Goal: Information Seeking & Learning: Check status

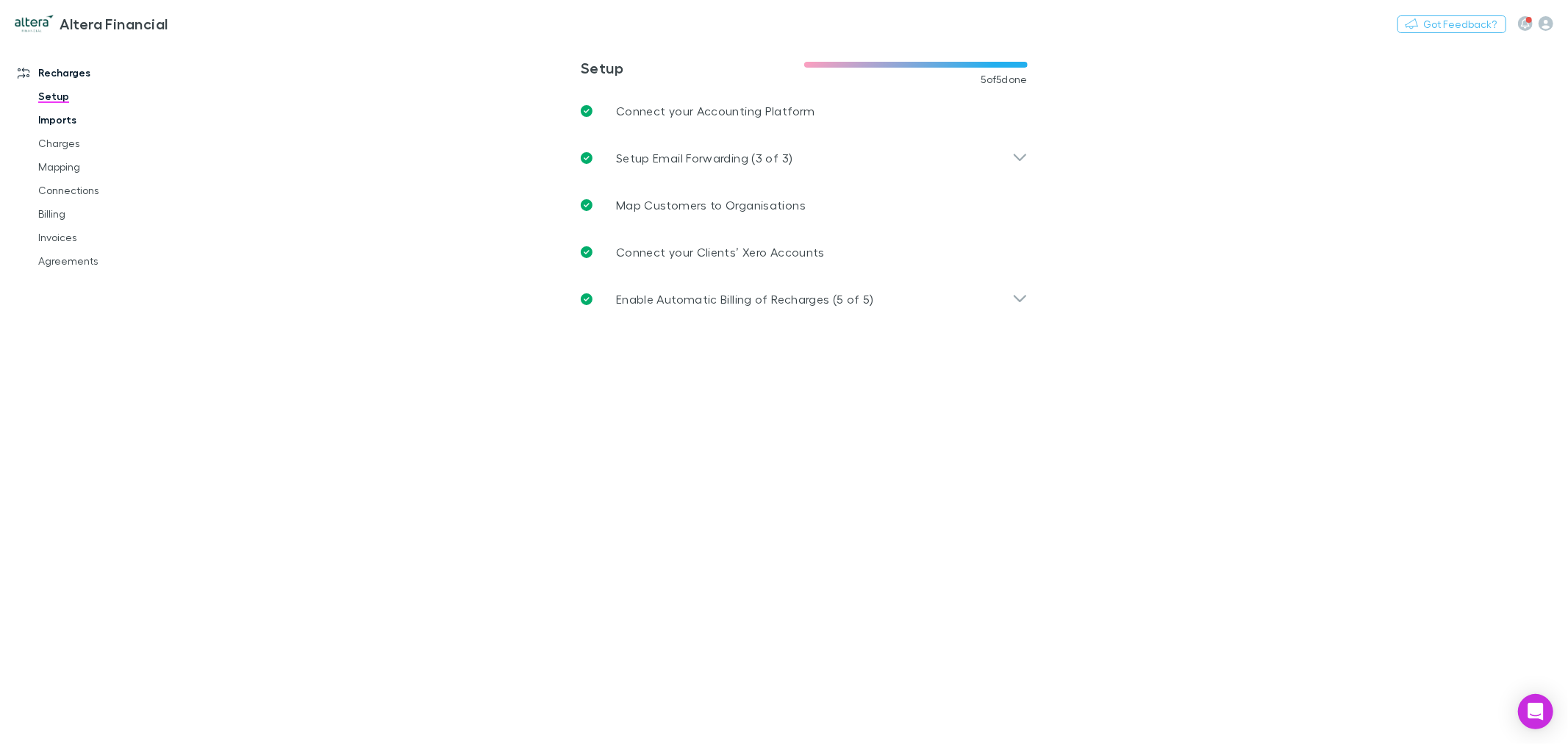
click at [144, 124] on link "Imports" at bounding box center [113, 119] width 179 height 23
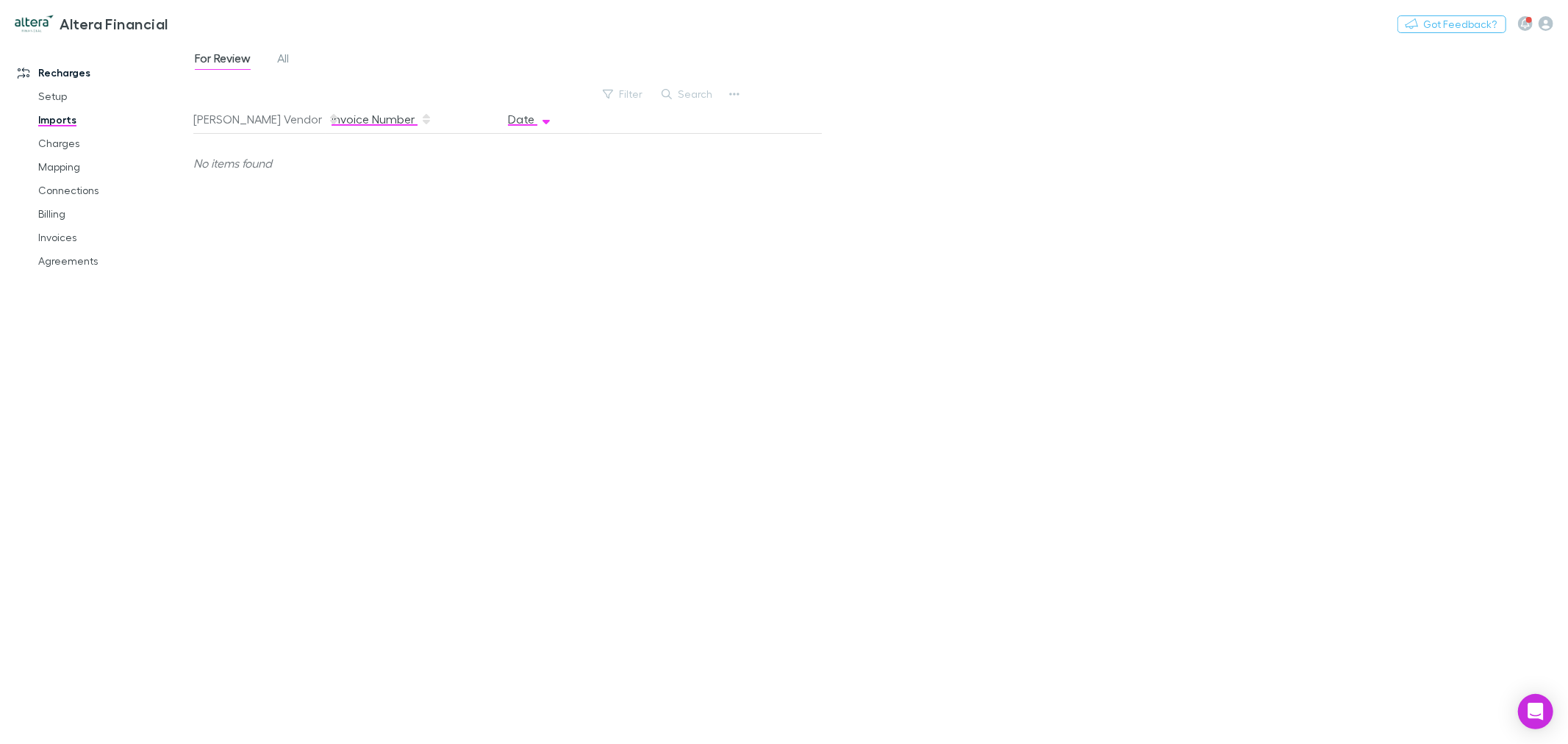
click at [350, 127] on button "Invoice Number" at bounding box center [382, 119] width 101 height 30
click at [258, 117] on button "[PERSON_NAME] Vendor" at bounding box center [266, 119] width 146 height 30
click at [77, 137] on link "Charges" at bounding box center [113, 143] width 179 height 23
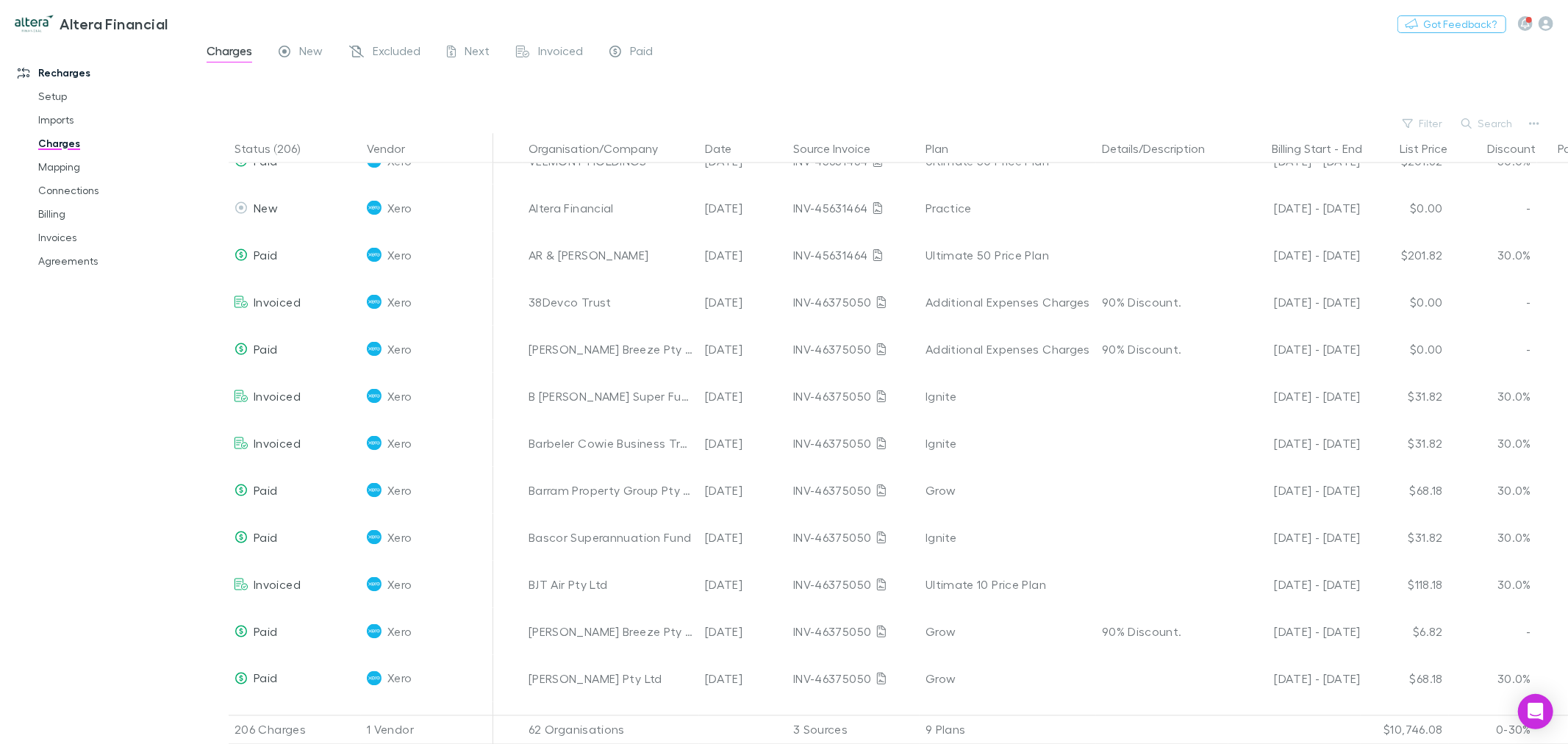
scroll to position [6860, 0]
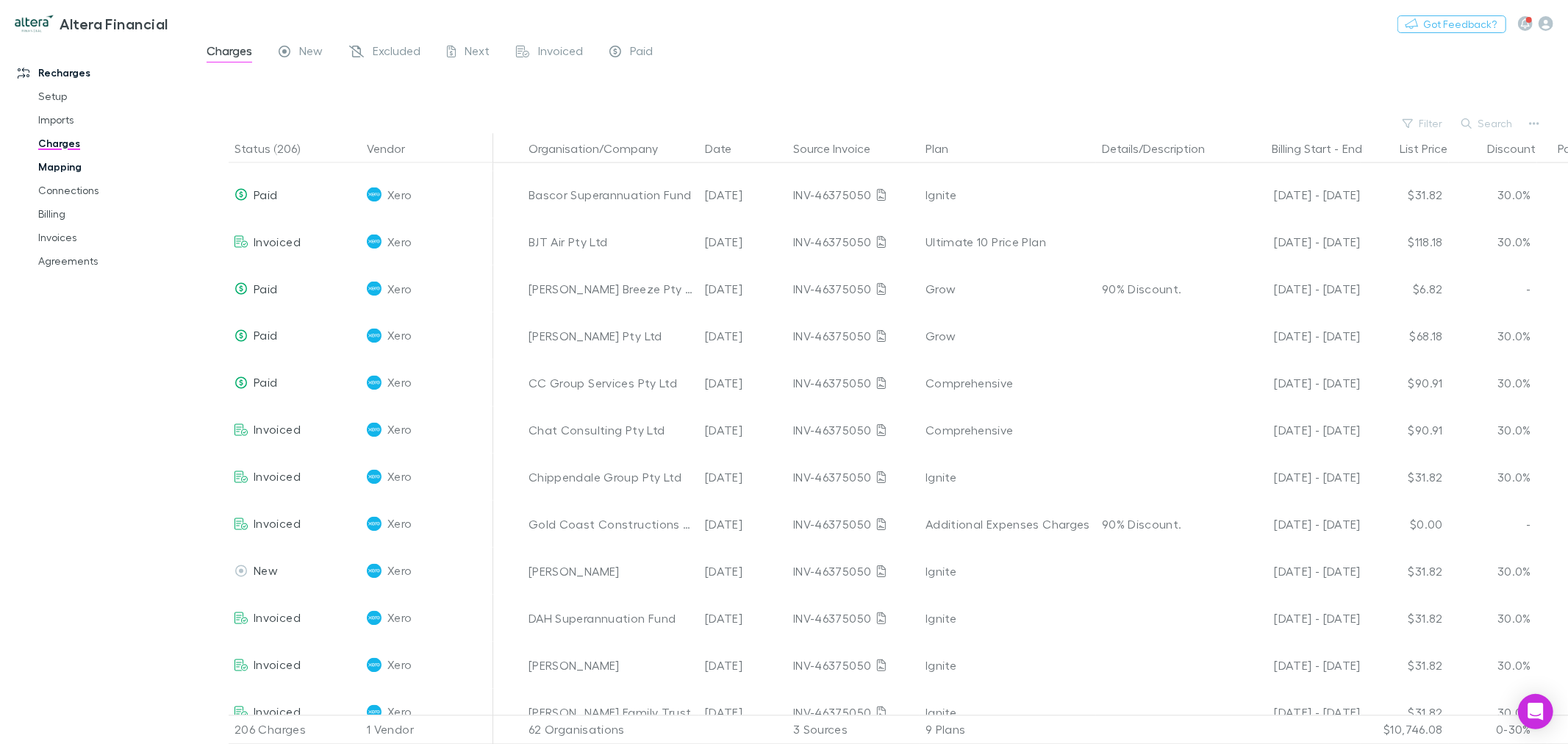
click at [87, 163] on link "Mapping" at bounding box center [113, 166] width 179 height 23
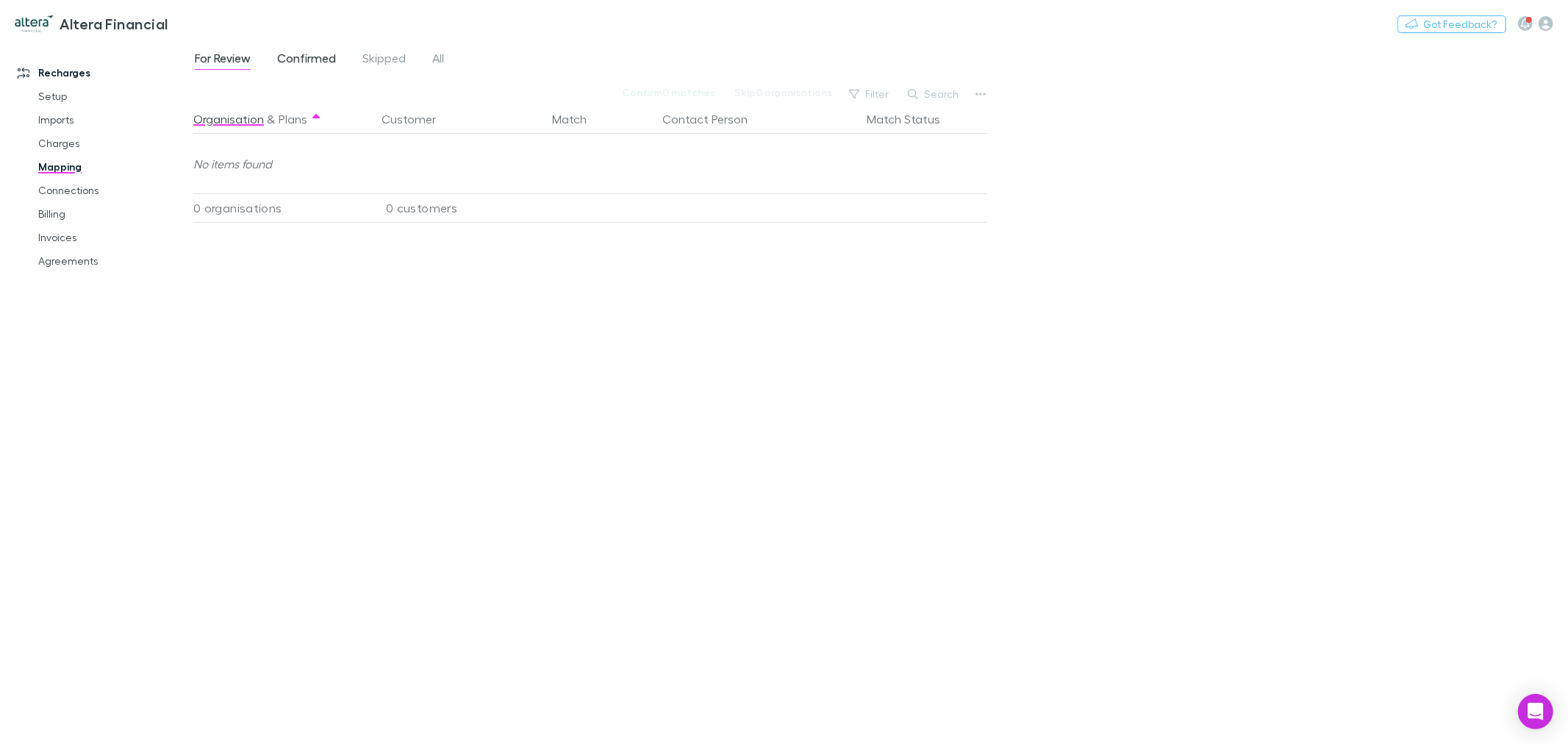
click at [296, 59] on span "Confirmed" at bounding box center [306, 60] width 59 height 19
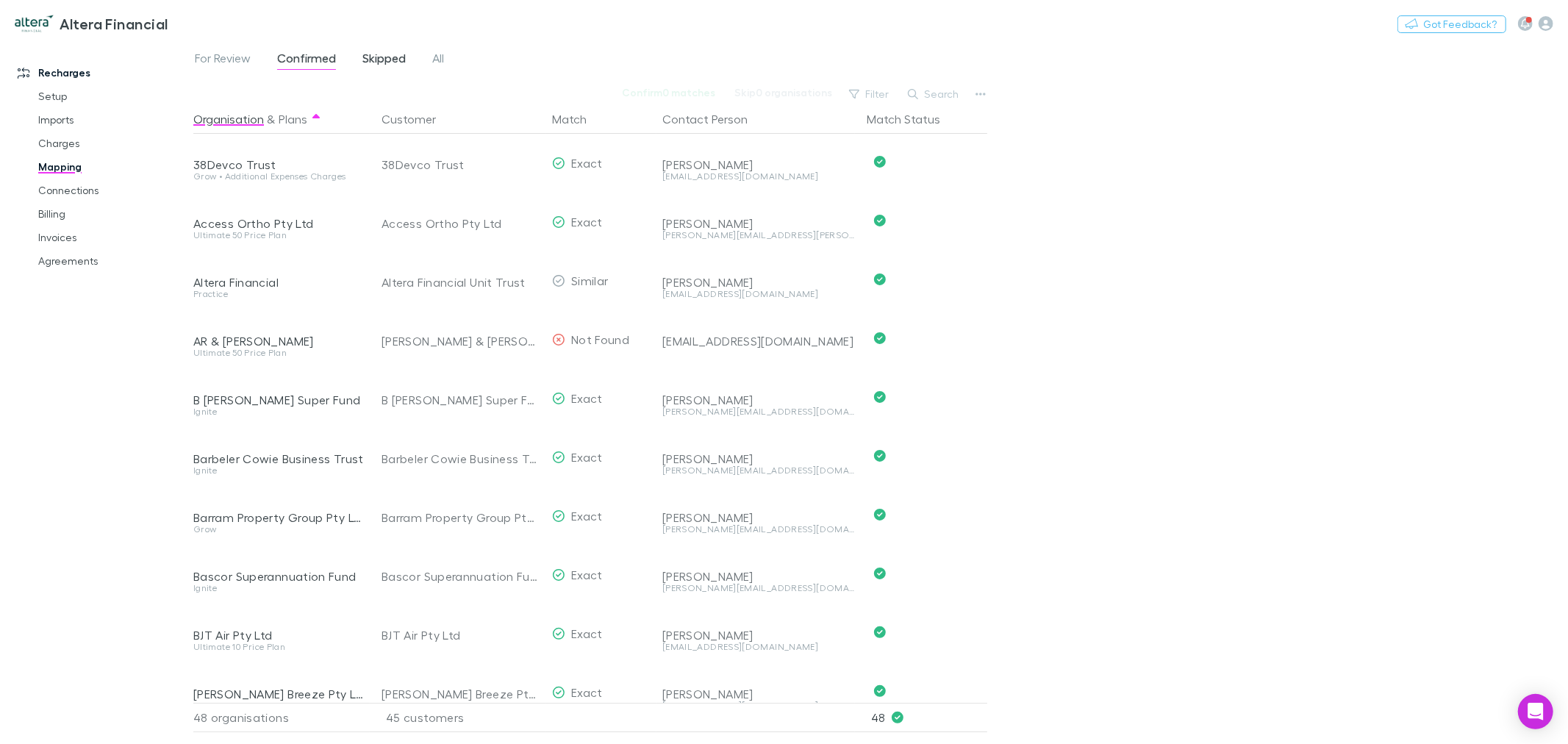
click at [376, 53] on span "Skipped" at bounding box center [384, 60] width 44 height 19
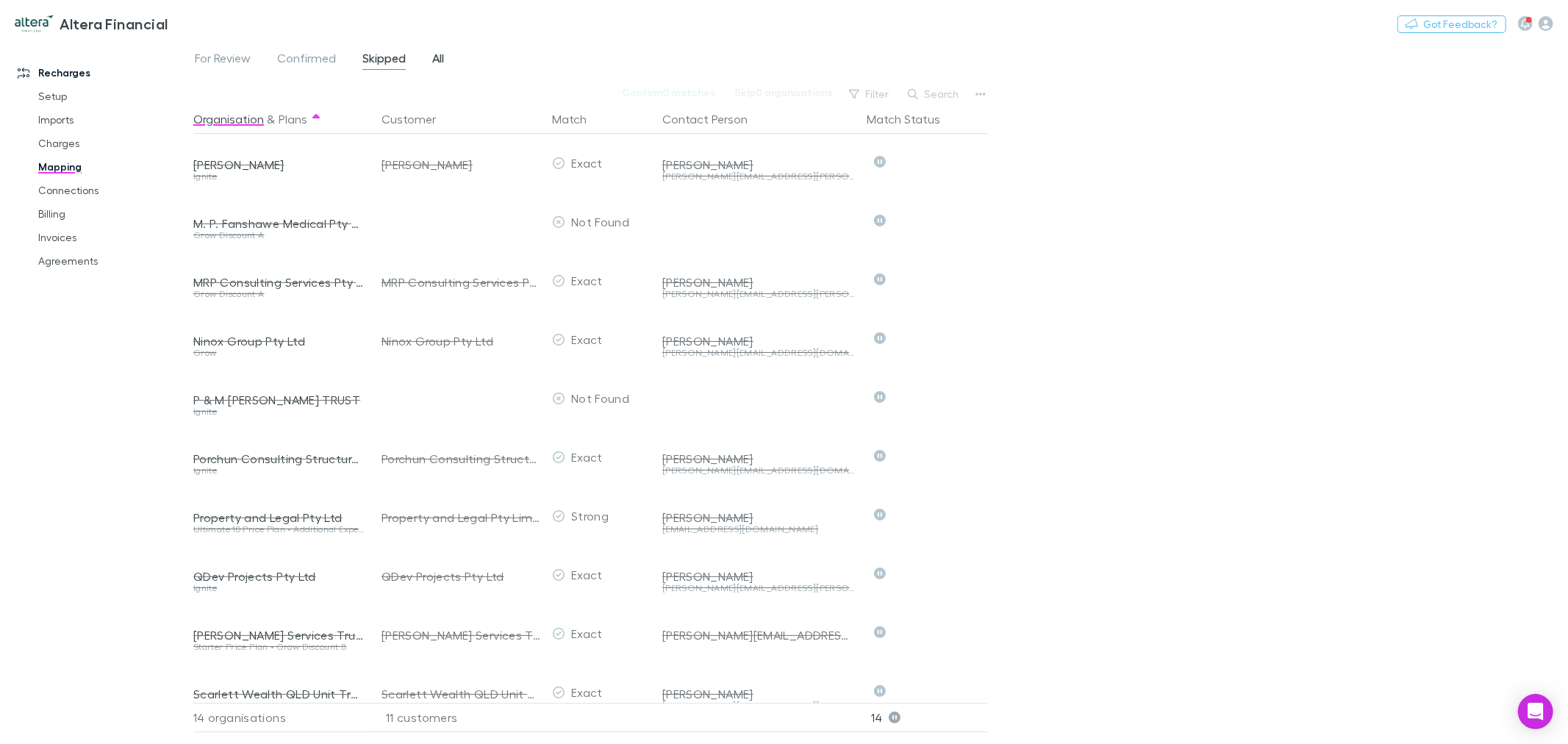
click at [432, 55] on span "All" at bounding box center [439, 60] width 12 height 19
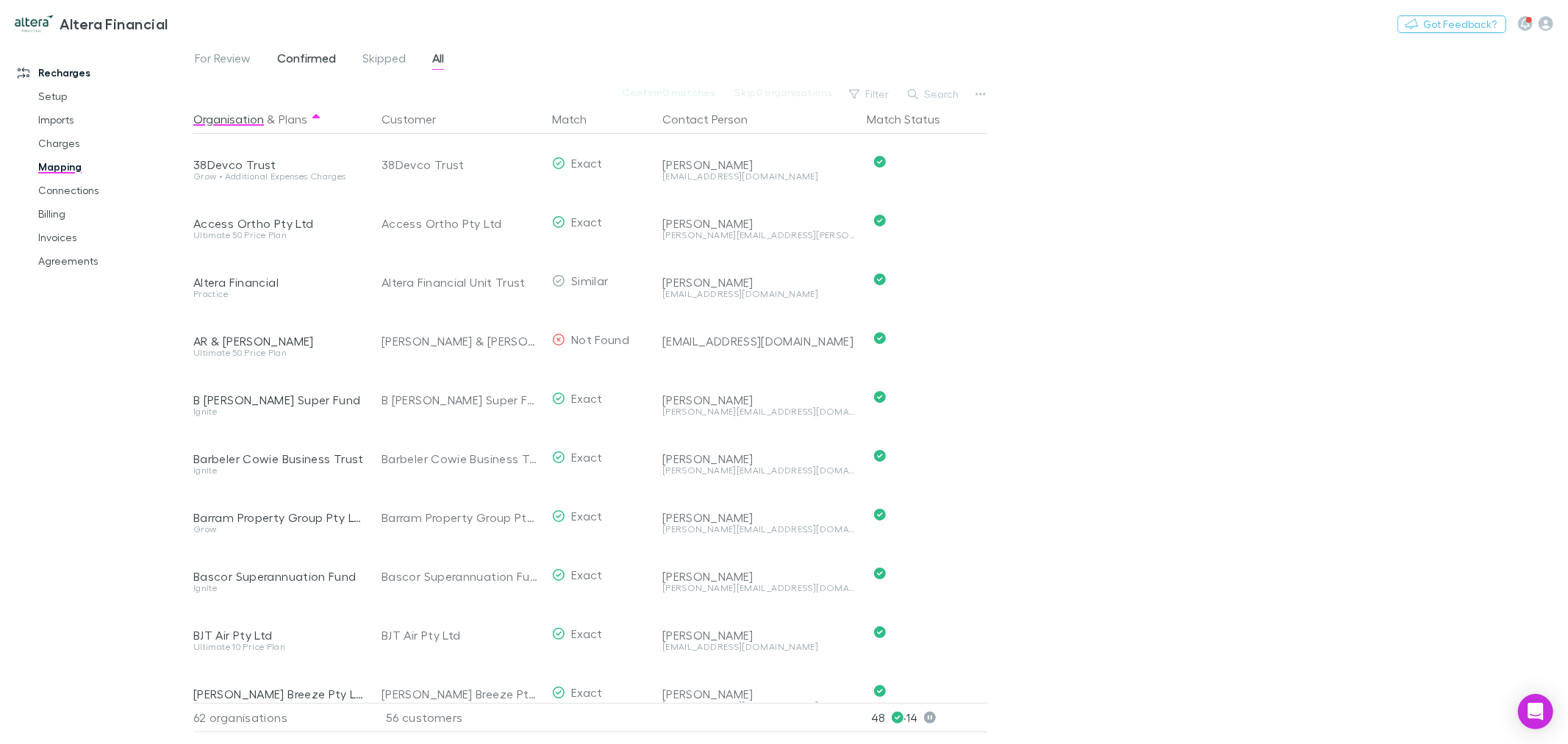
click at [299, 59] on span "Confirmed" at bounding box center [306, 60] width 59 height 19
click at [86, 184] on link "Connections" at bounding box center [113, 190] width 179 height 23
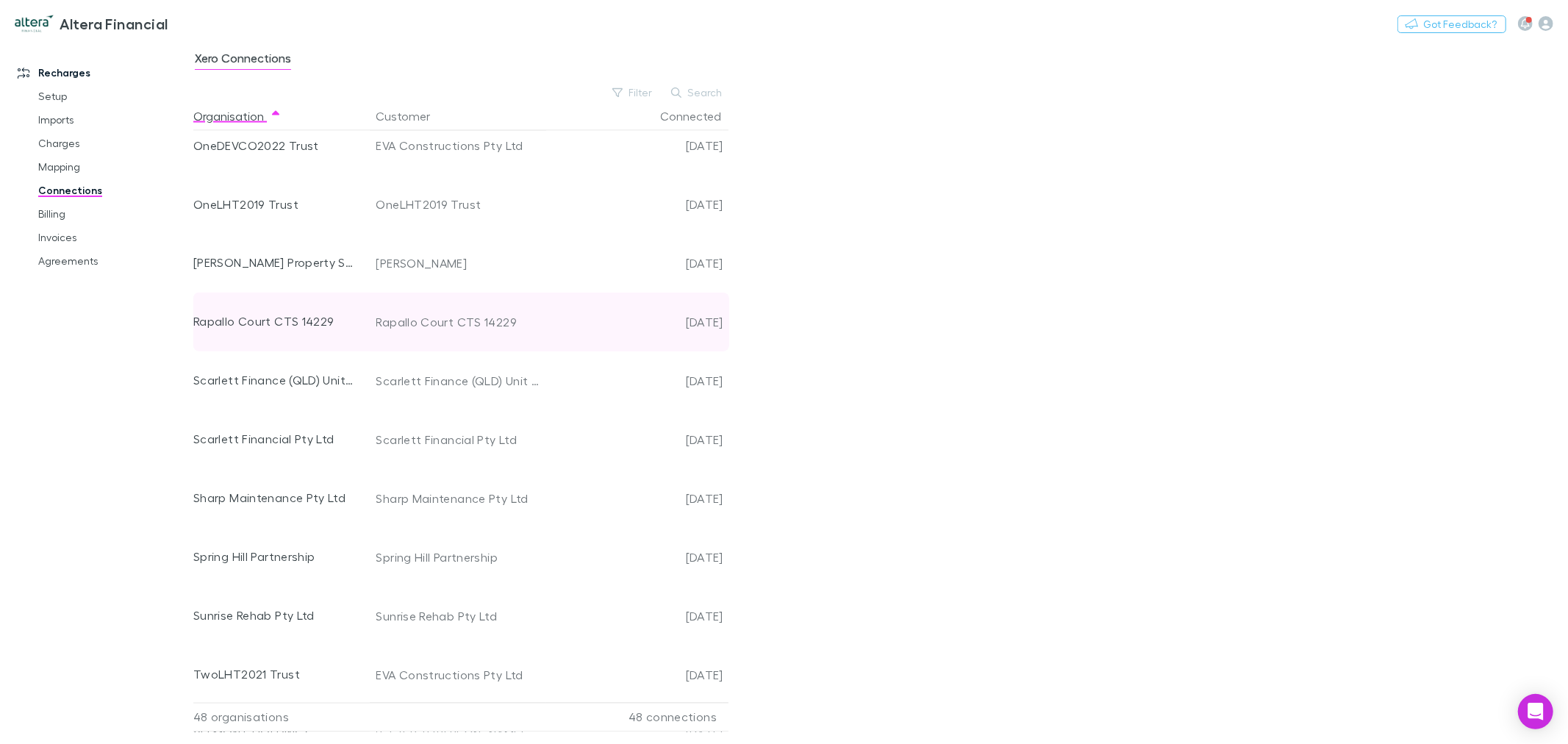
scroll to position [2250, 0]
click at [73, 216] on link "Billing" at bounding box center [113, 213] width 179 height 23
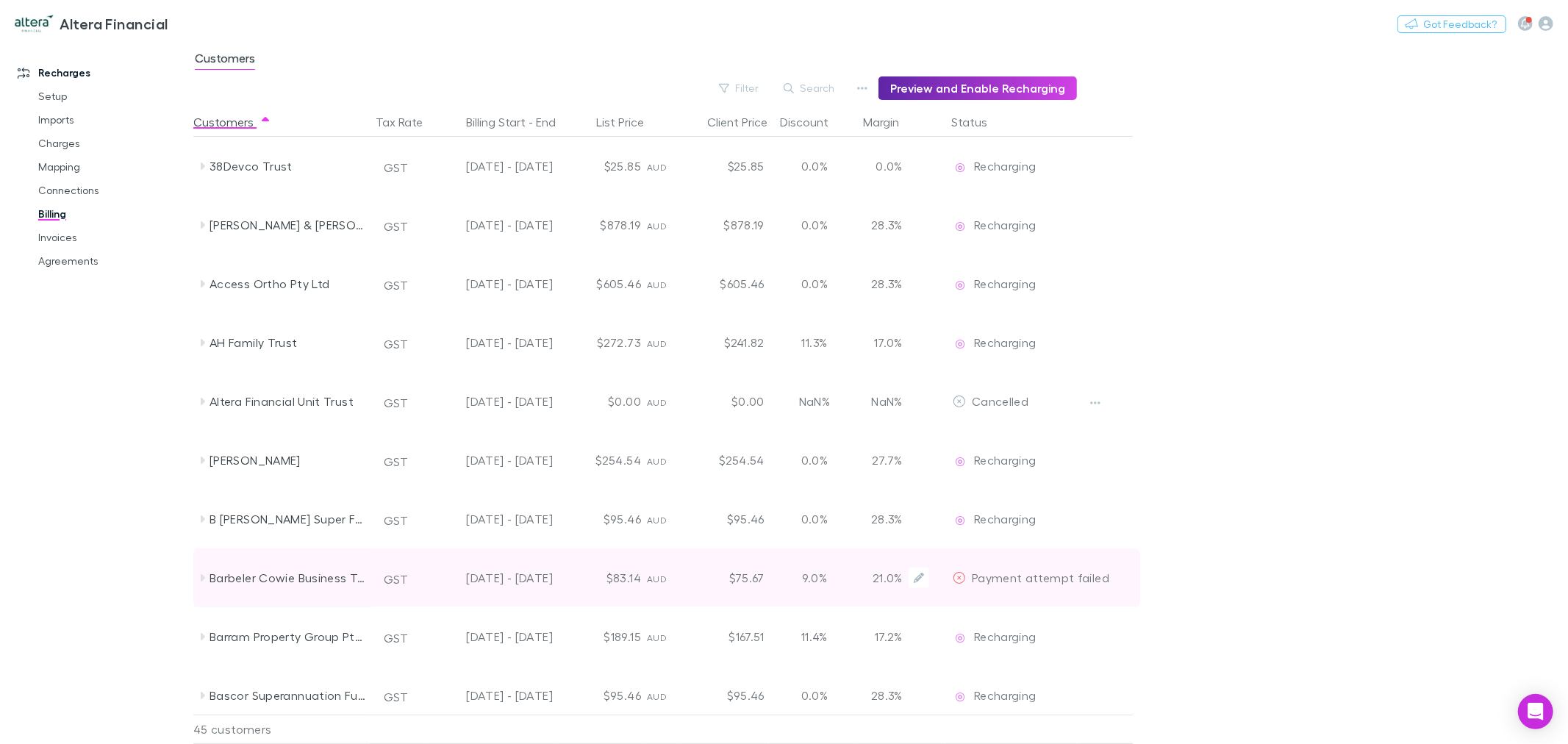
click at [1037, 581] on span "Payment attempt failed" at bounding box center [1041, 577] width 137 height 14
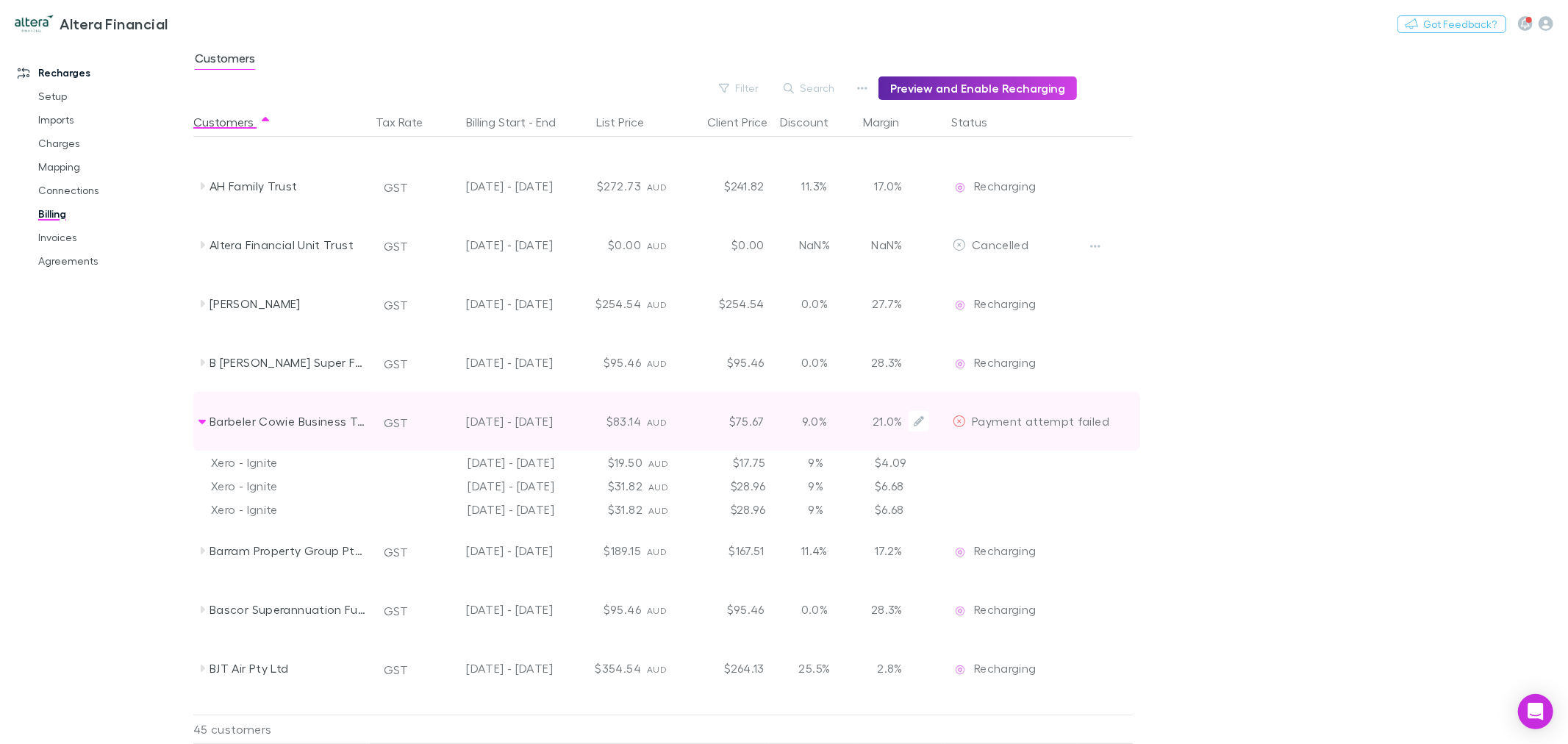
scroll to position [164, 0]
click at [1022, 413] on span "Payment attempt failed" at bounding box center [1041, 414] width 137 height 14
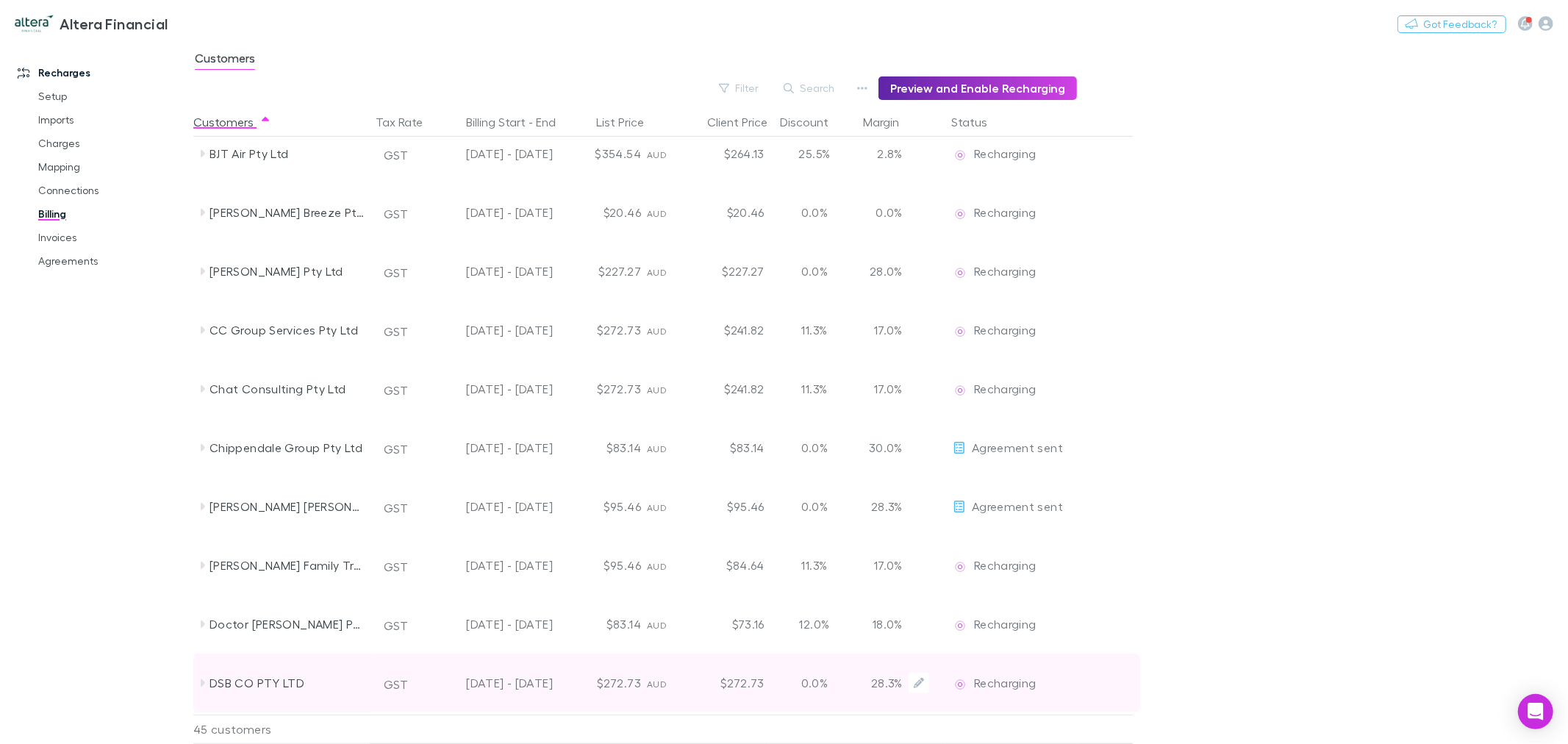
scroll to position [599, 0]
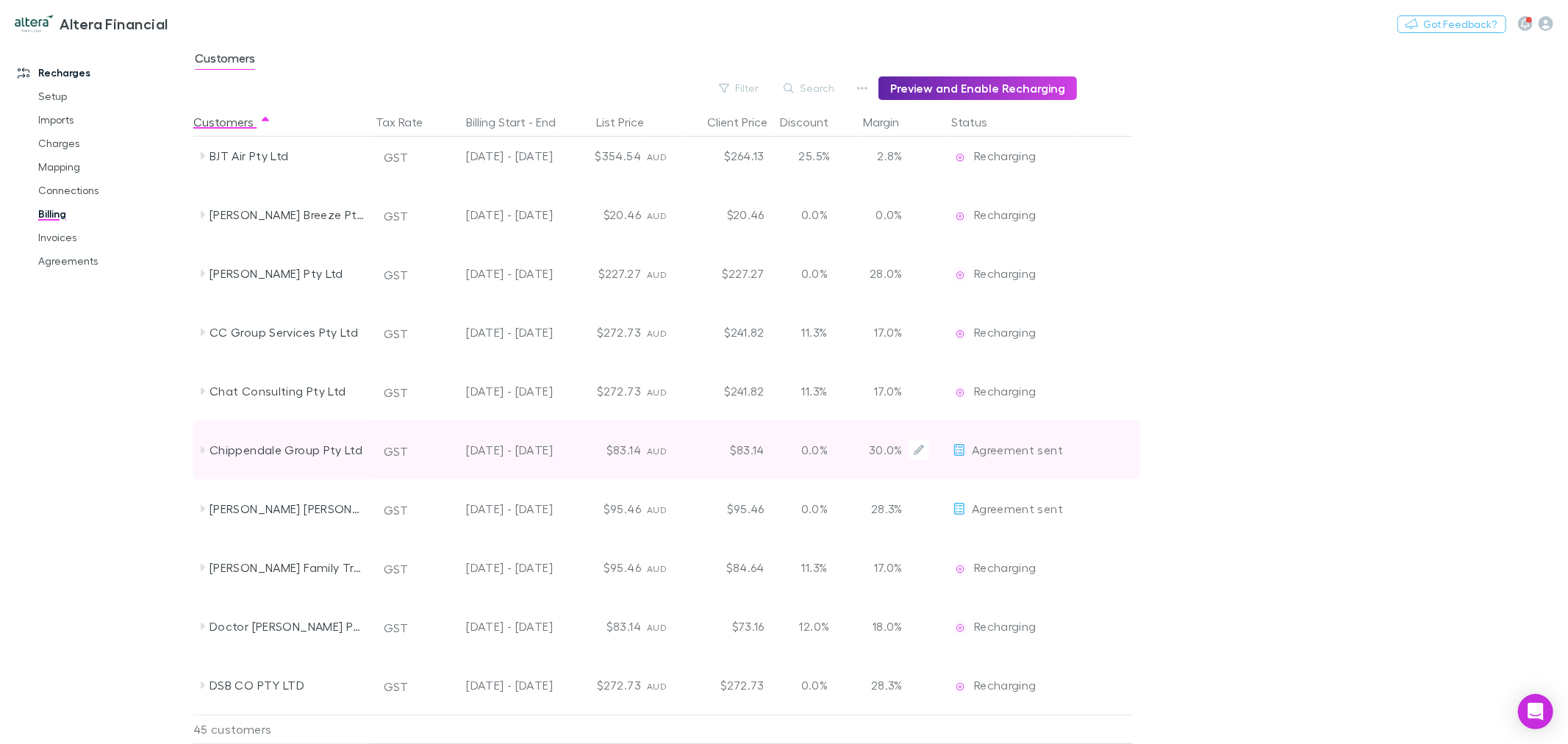
click at [998, 452] on span "Agreement sent" at bounding box center [1017, 449] width 91 height 14
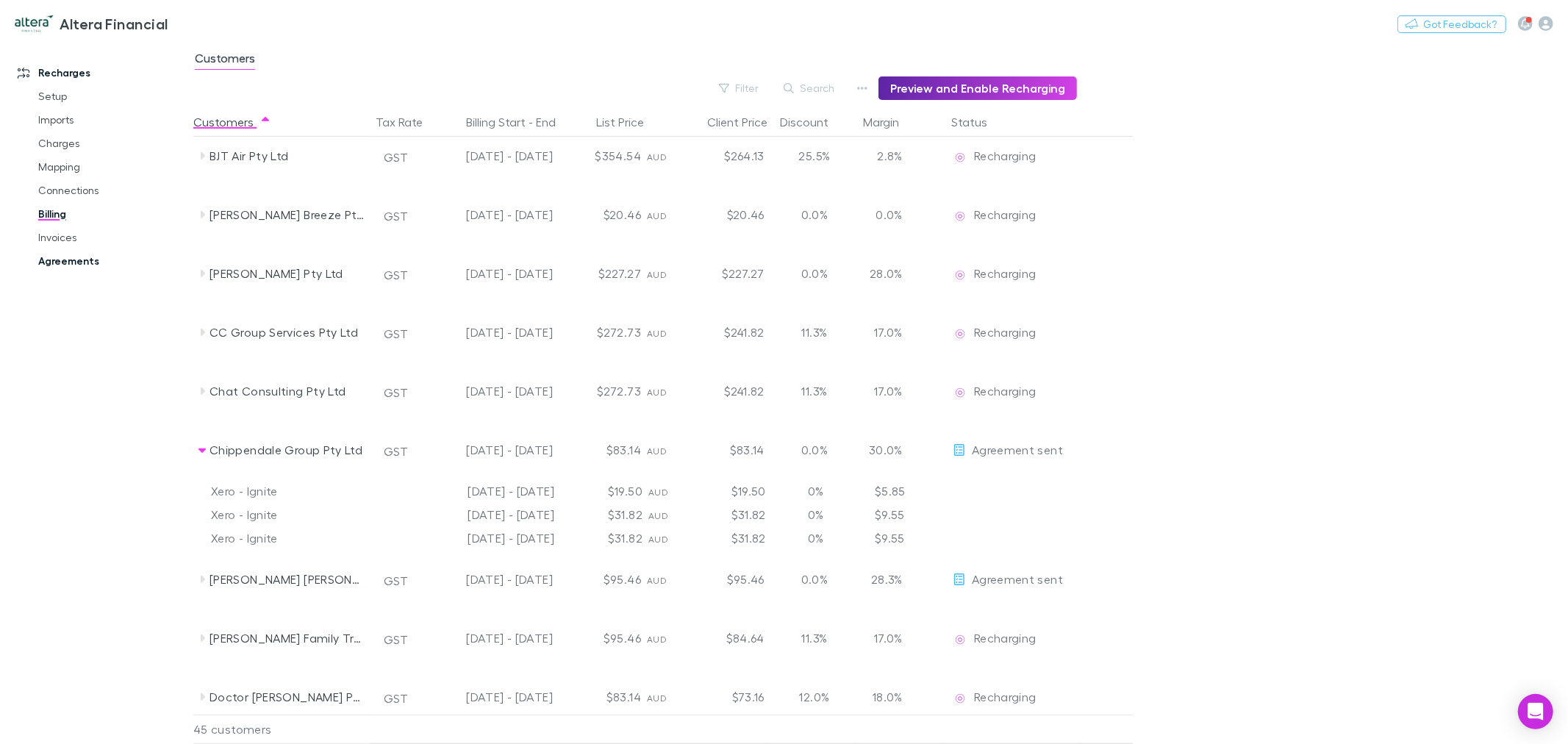
drag, startPoint x: 64, startPoint y: 254, endPoint x: 119, endPoint y: 251, distance: 55.1
click at [64, 254] on link "Agreements" at bounding box center [113, 260] width 179 height 23
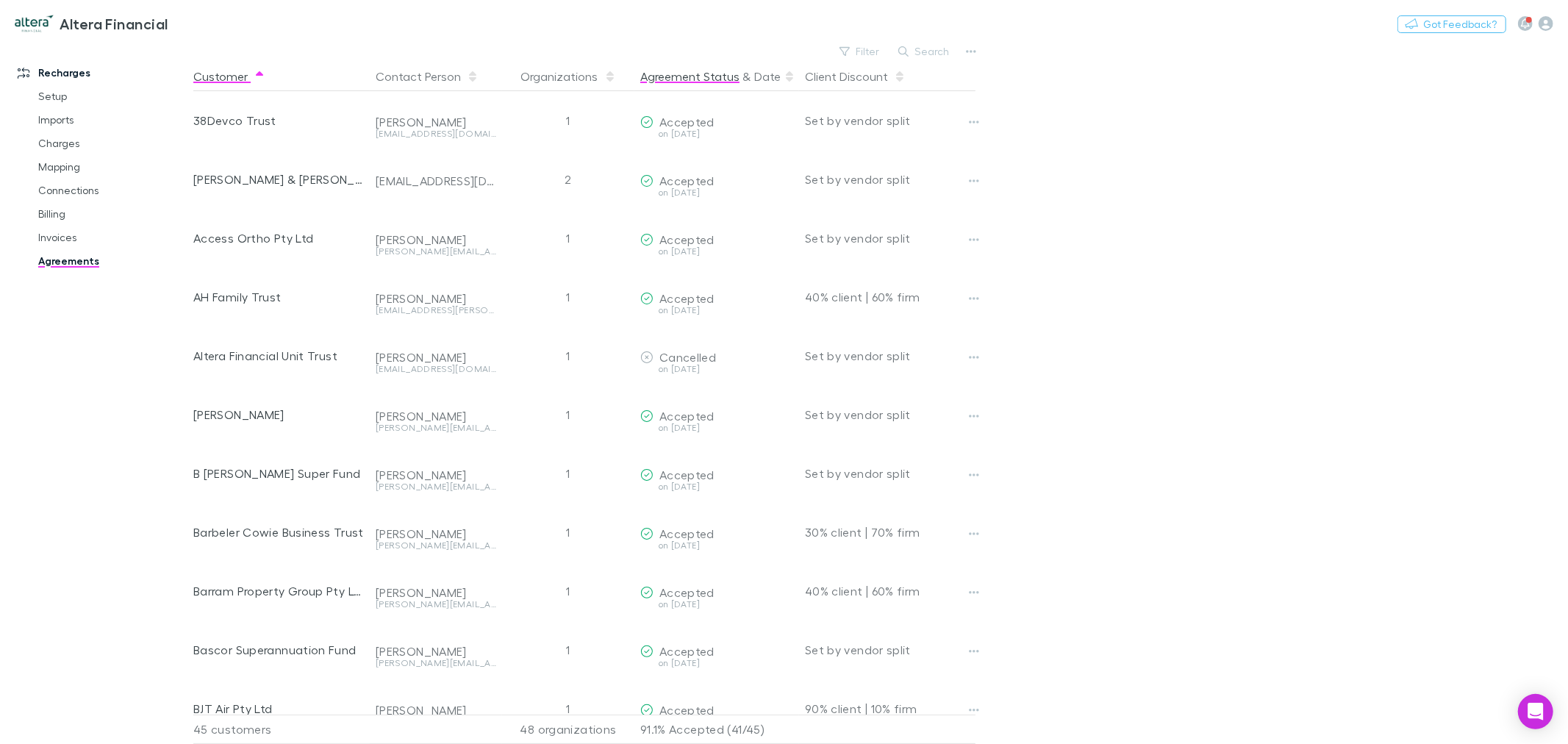
click at [700, 77] on button "Agreement Status" at bounding box center [690, 77] width 99 height 30
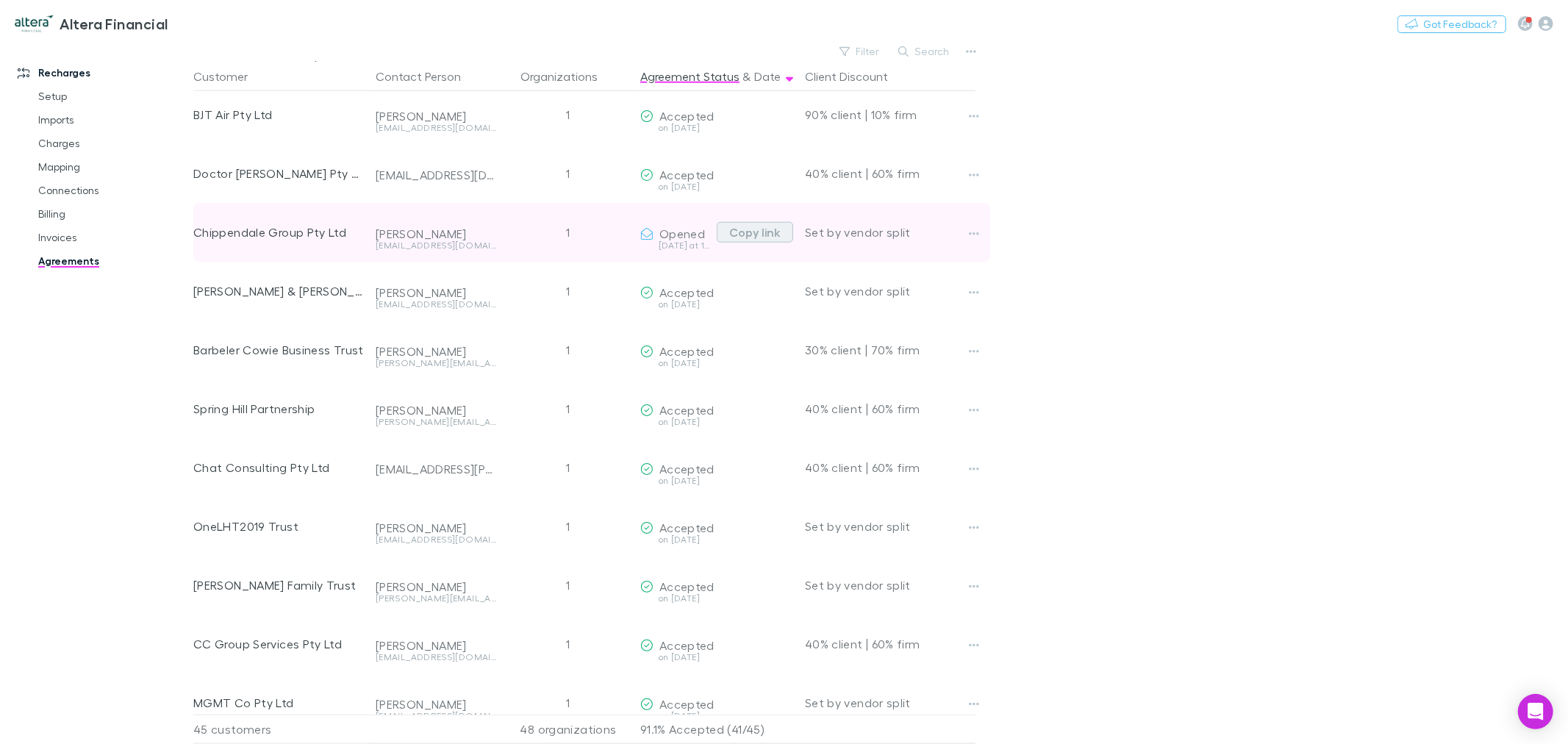
click at [770, 234] on button "Copy link" at bounding box center [754, 232] width 77 height 21
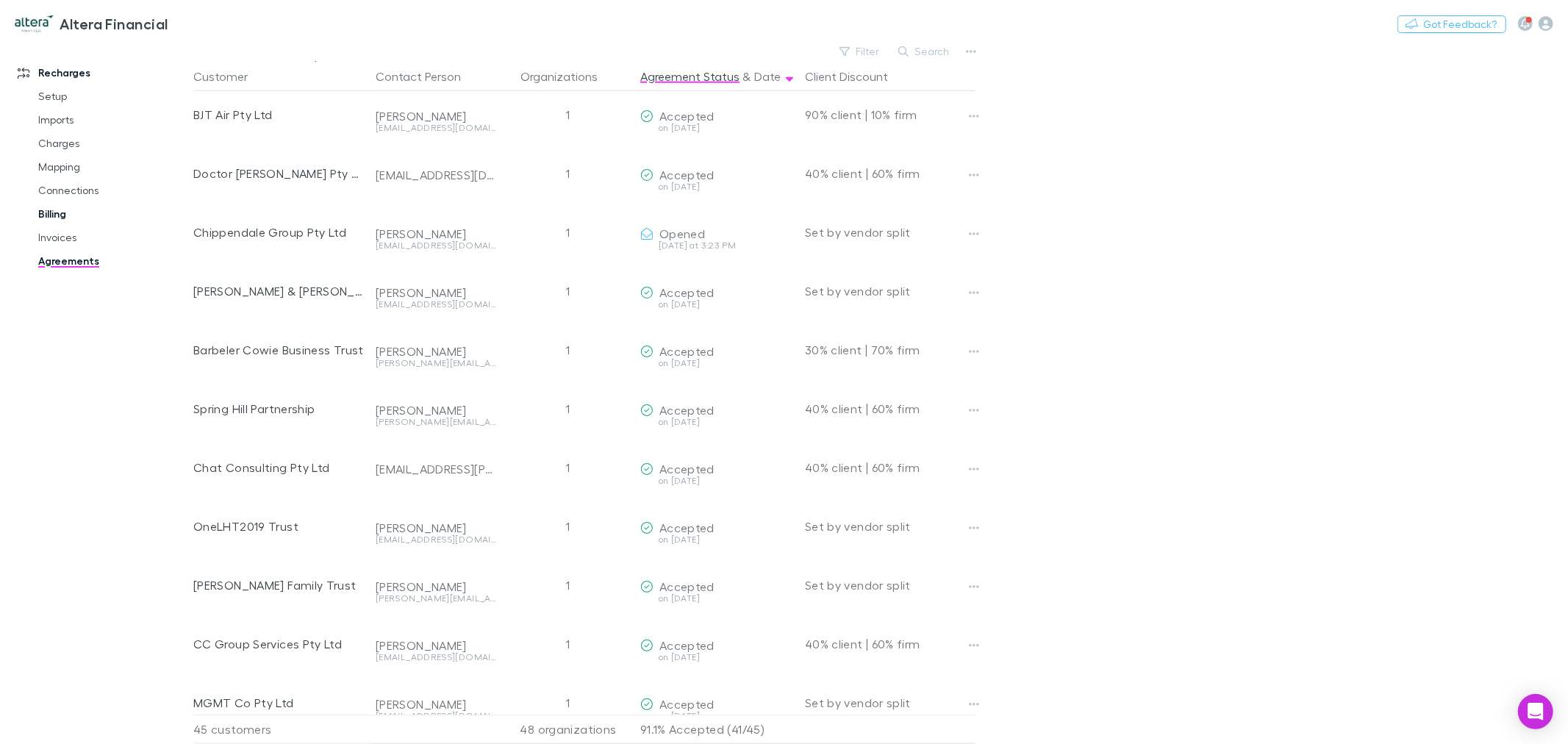
click at [57, 210] on link "Billing" at bounding box center [113, 213] width 179 height 23
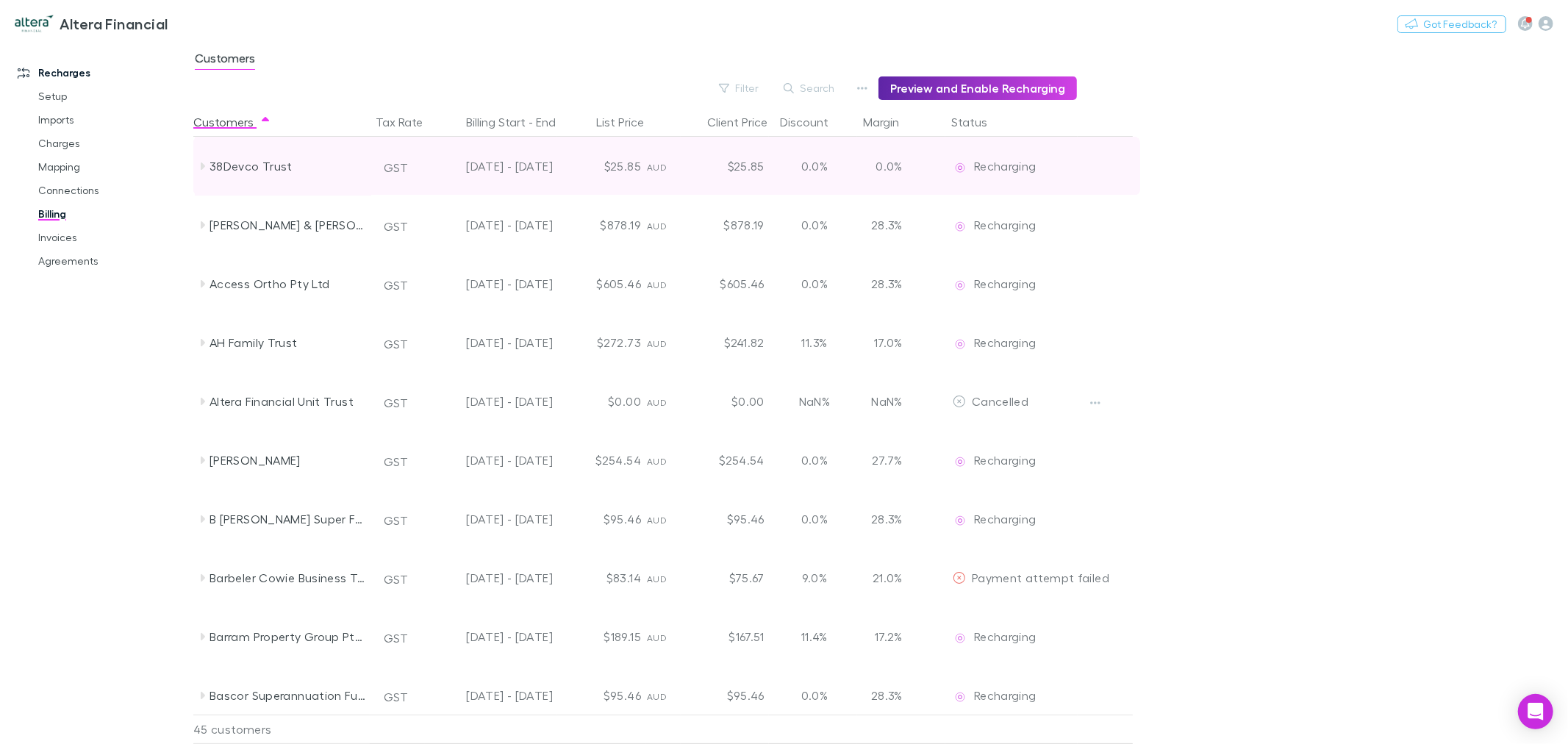
click at [202, 166] on icon at bounding box center [203, 166] width 4 height 7
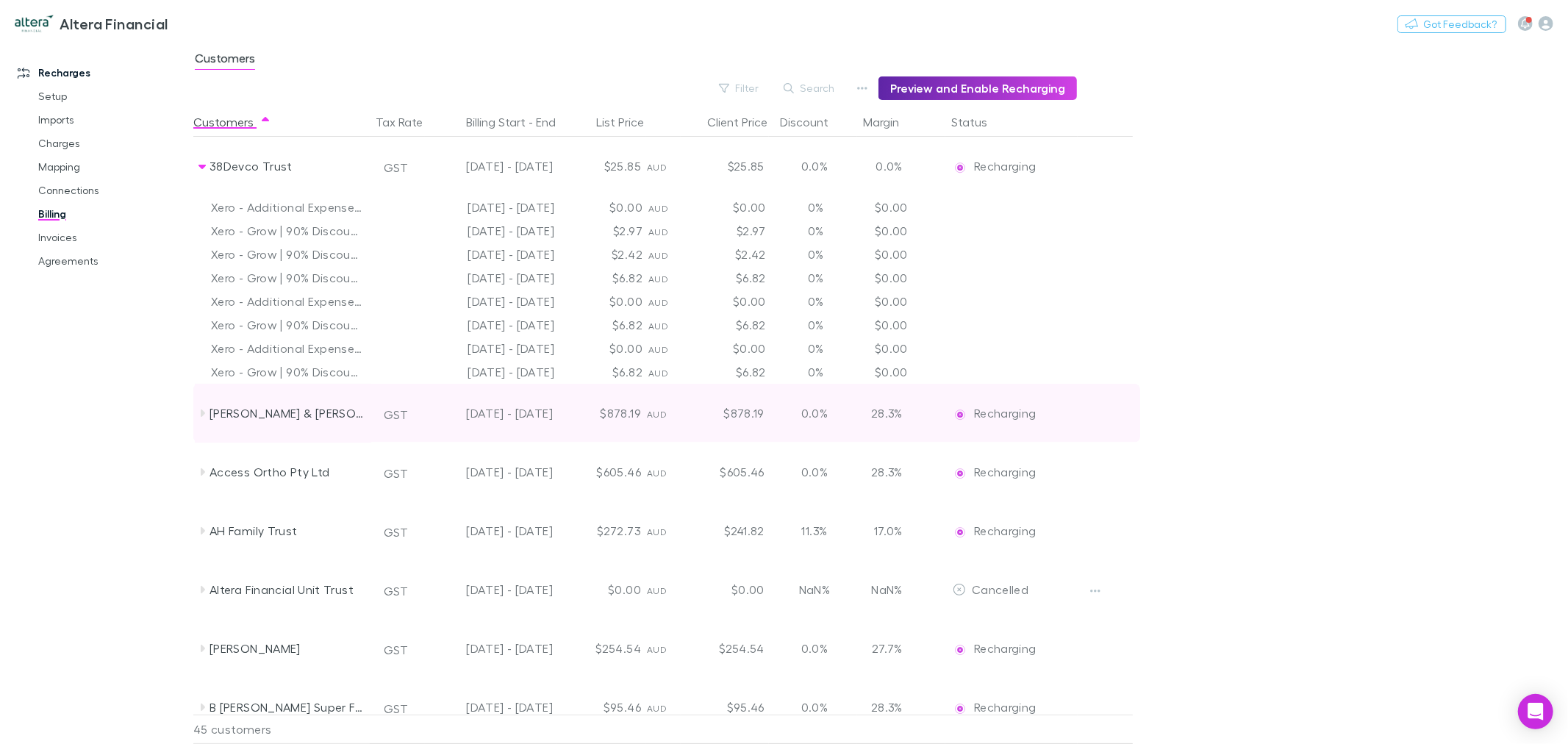
click at [199, 414] on icon at bounding box center [203, 413] width 12 height 12
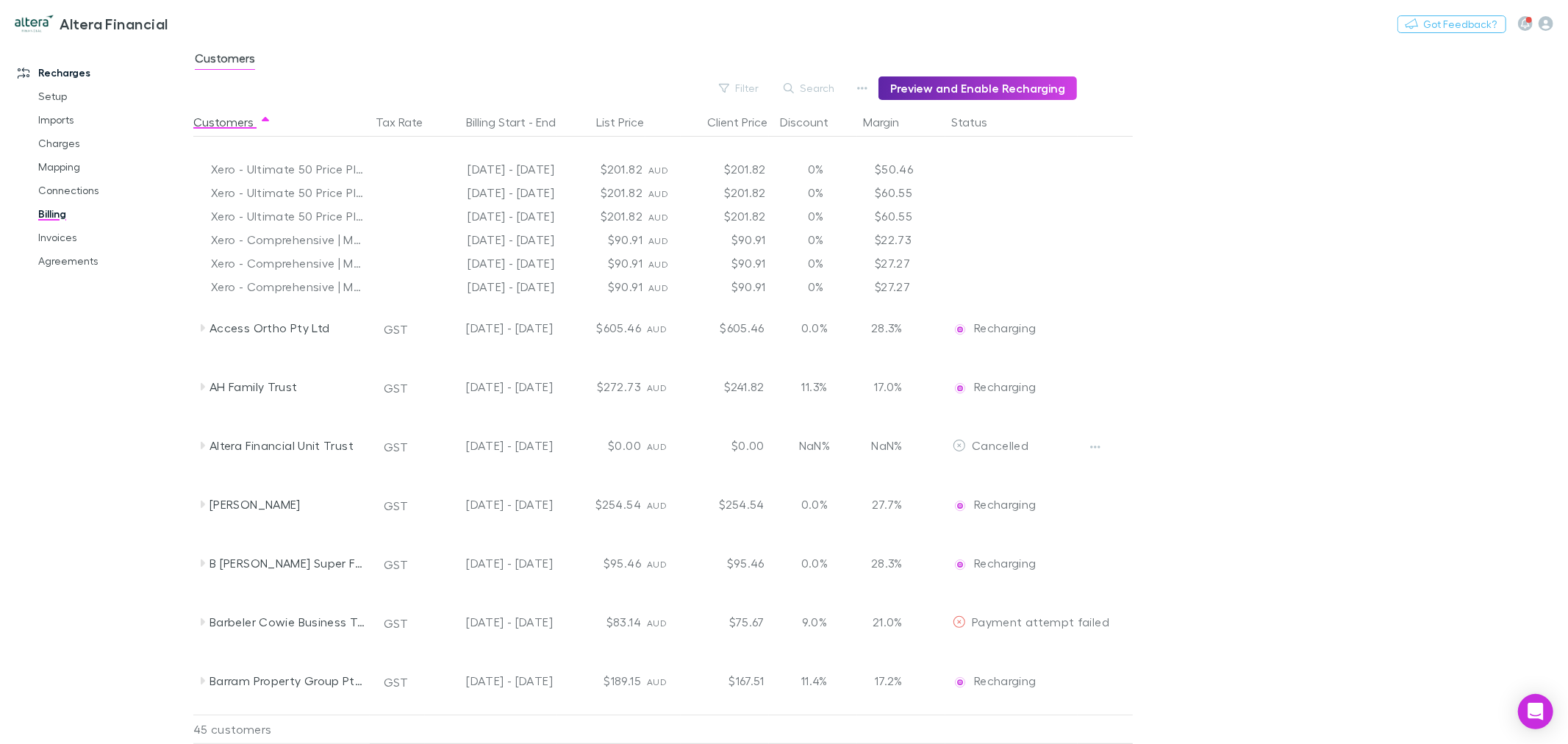
scroll to position [326, 0]
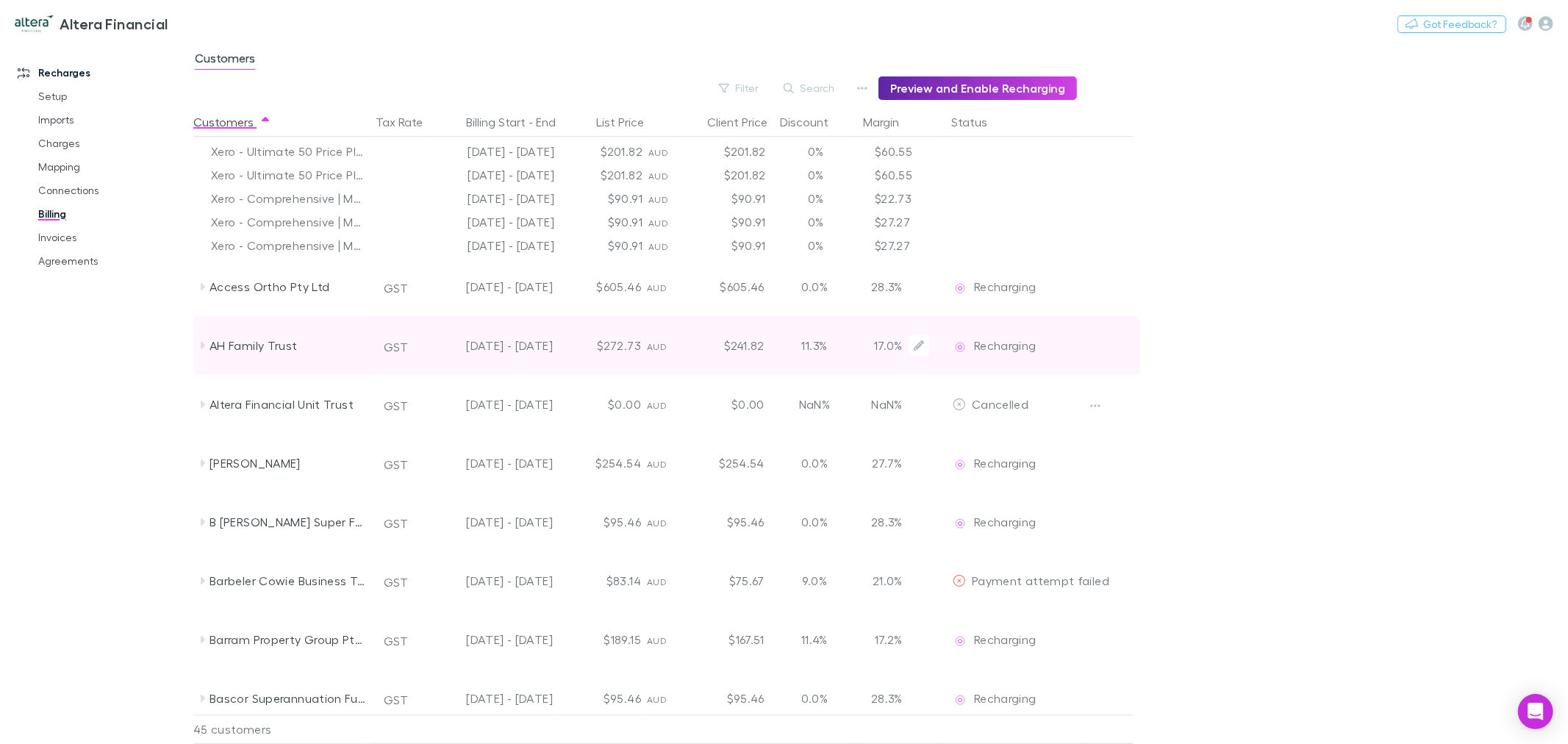
click at [203, 351] on div "AH Family Trust" at bounding box center [283, 345] width 177 height 59
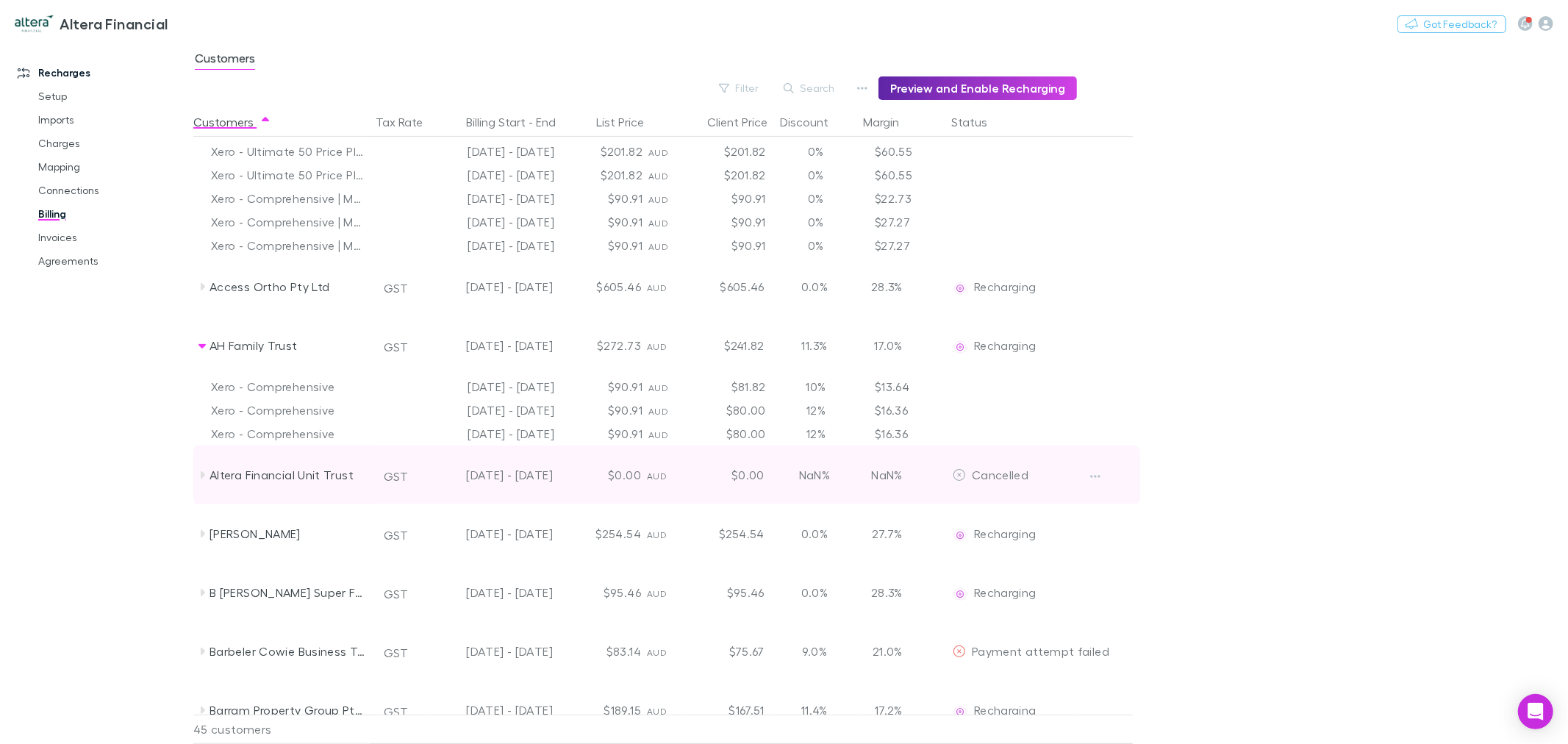
click at [197, 474] on icon at bounding box center [203, 475] width 12 height 12
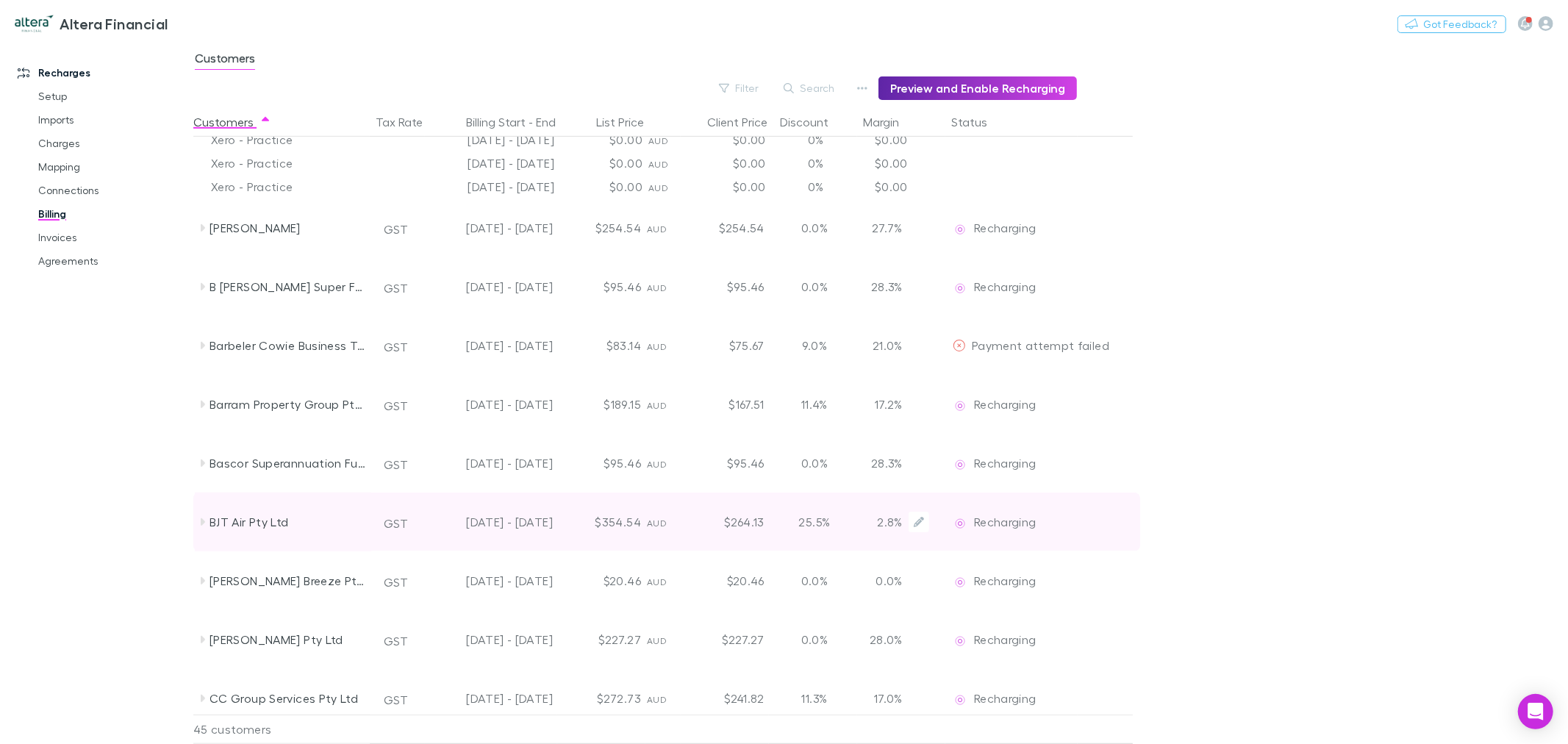
scroll to position [735, 0]
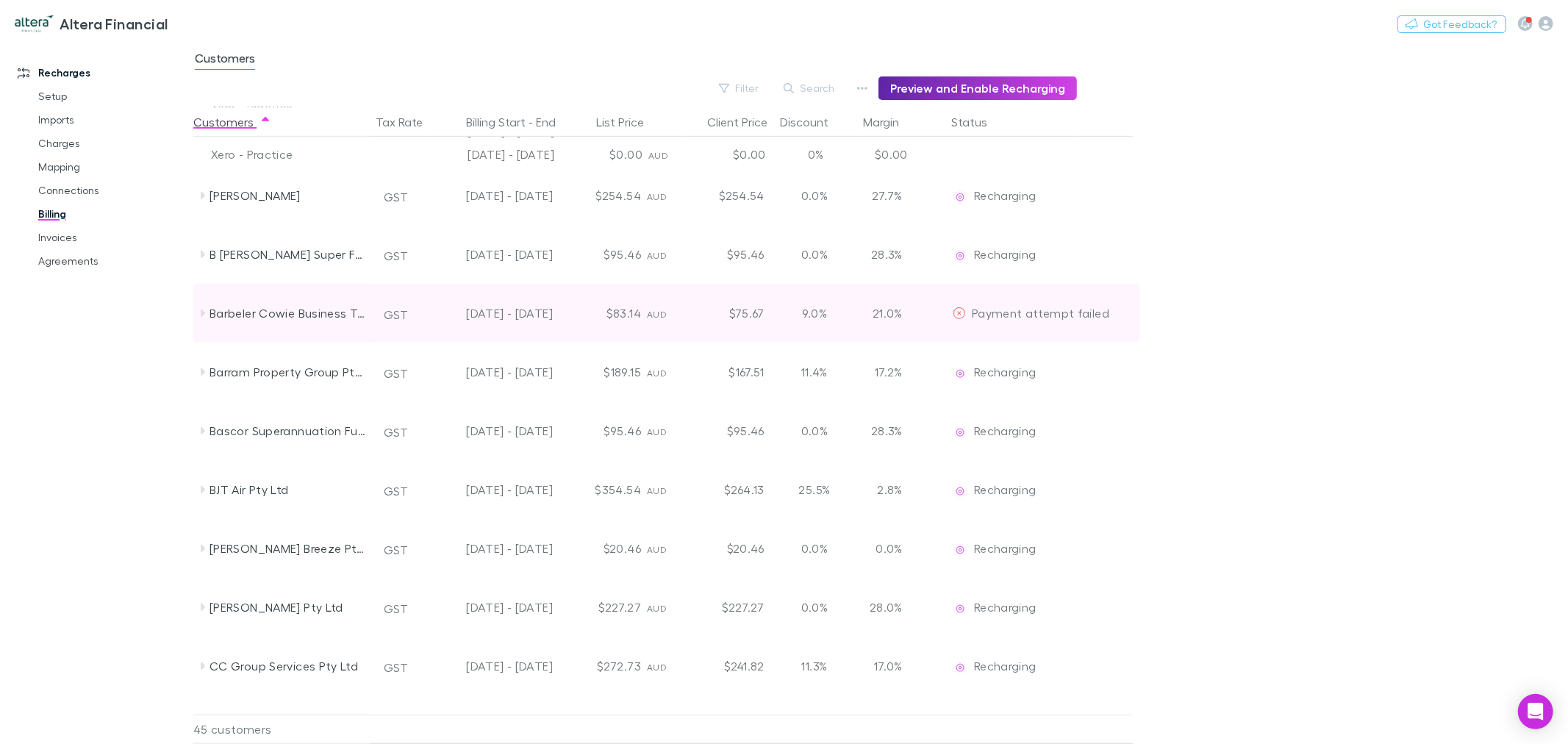
click at [199, 314] on icon at bounding box center [203, 313] width 12 height 12
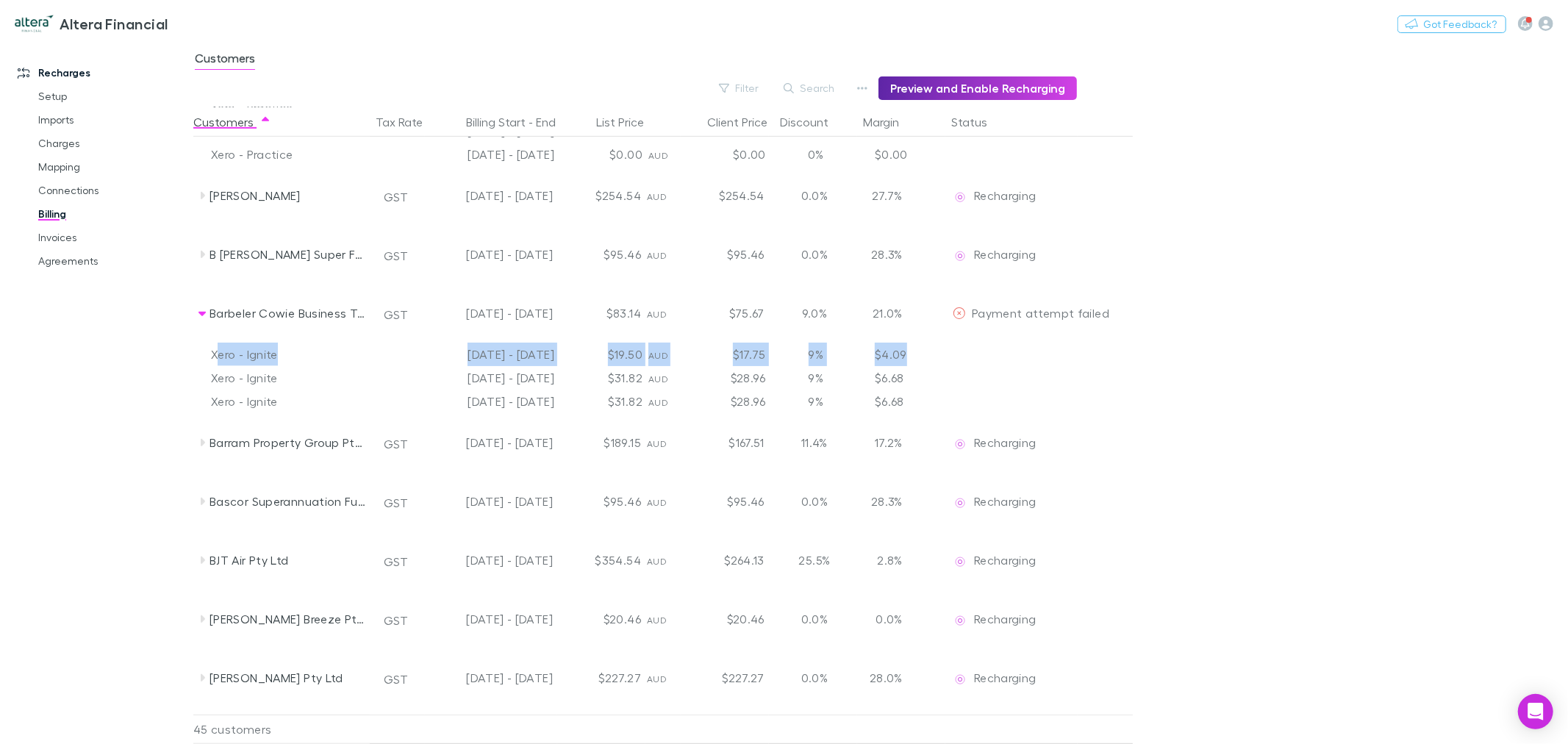
drag, startPoint x: 906, startPoint y: 352, endPoint x: 217, endPoint y: 358, distance: 689.0
click at [217, 358] on div "Xero - Ignite [DATE] - [DATE] $19.50 AUD $17.75 9% $4.09" at bounding box center [693, 354] width 999 height 23
click at [721, 352] on div "$17.75" at bounding box center [727, 354] width 88 height 23
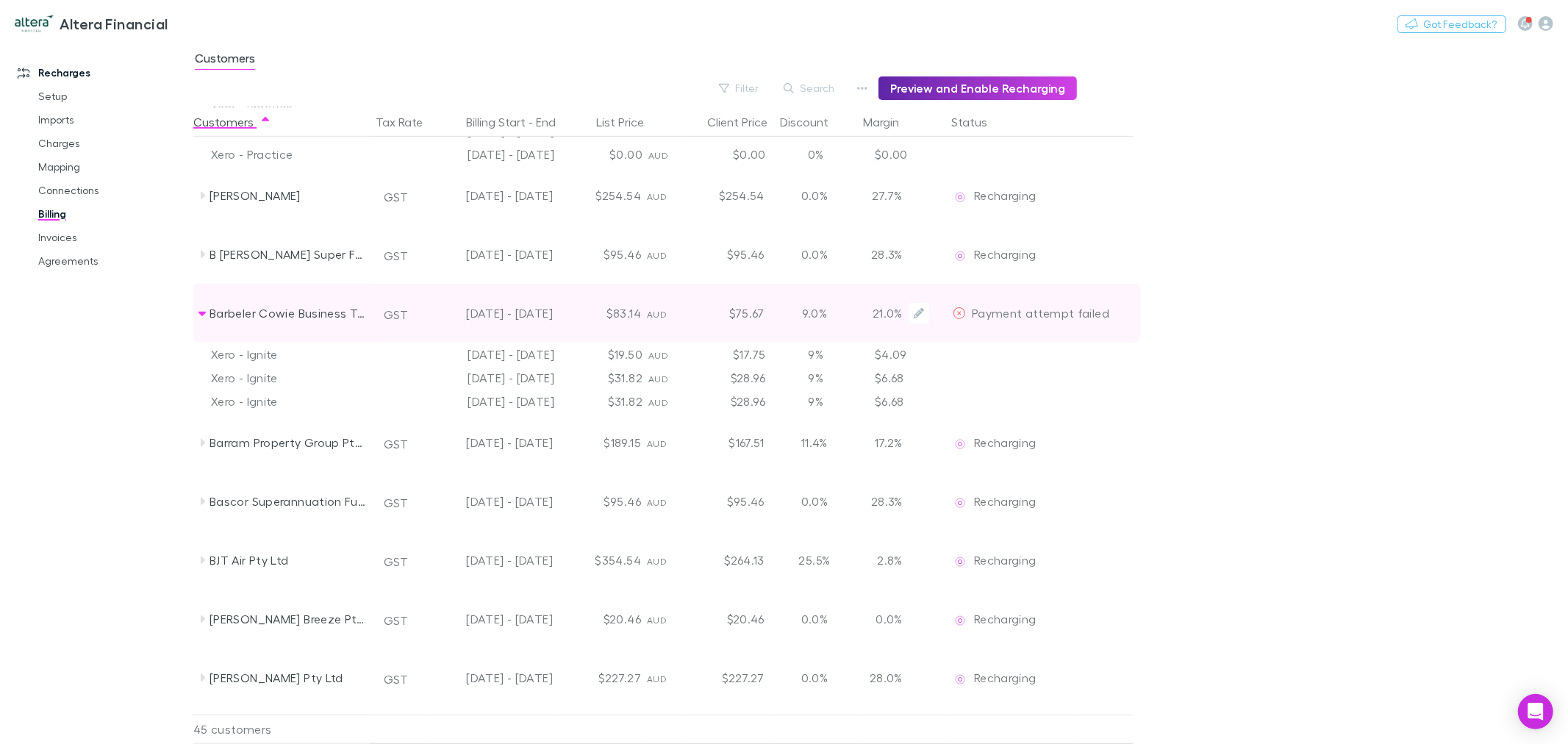
click at [1038, 312] on span "Payment attempt failed" at bounding box center [1041, 312] width 137 height 14
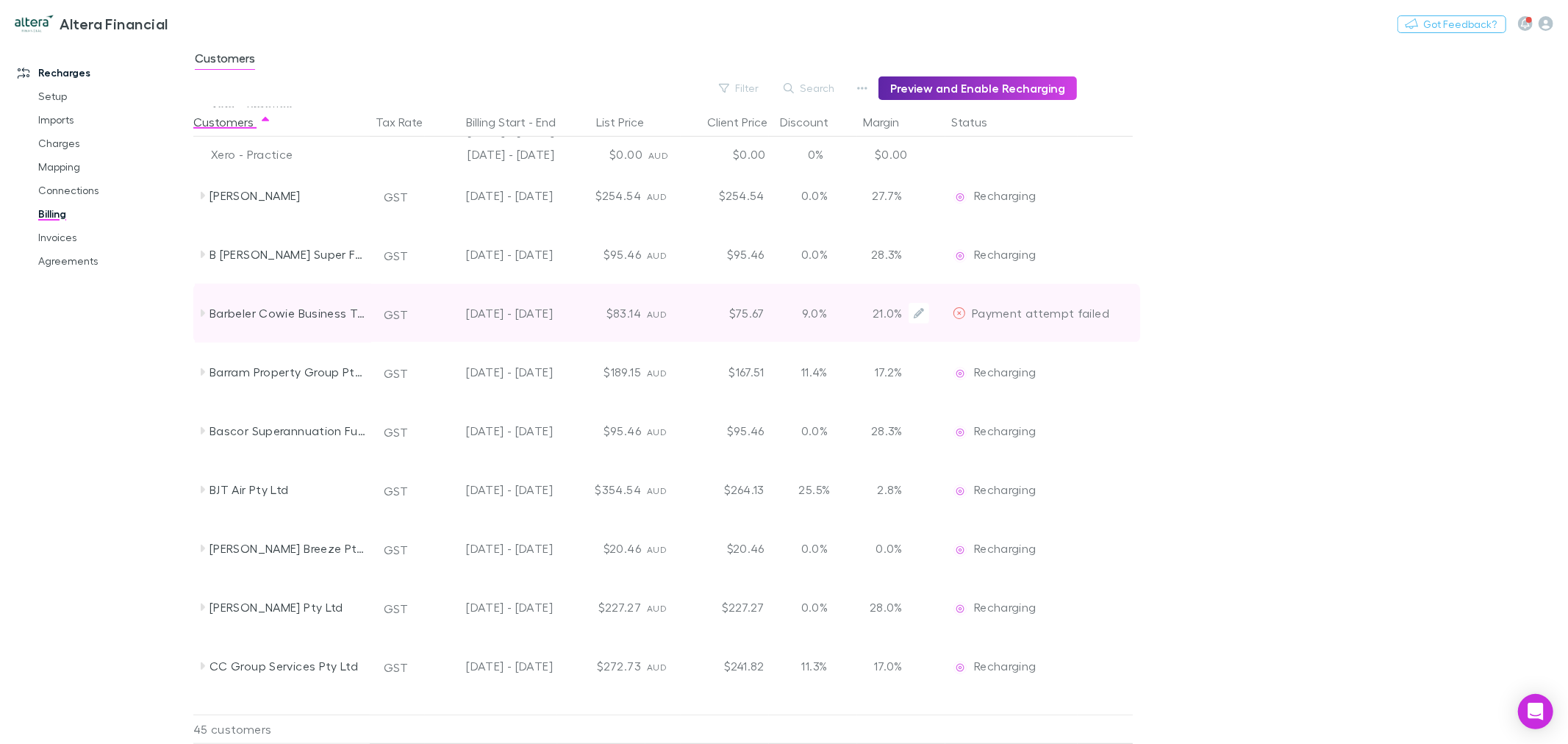
click at [1038, 312] on span "Payment attempt failed" at bounding box center [1041, 312] width 137 height 14
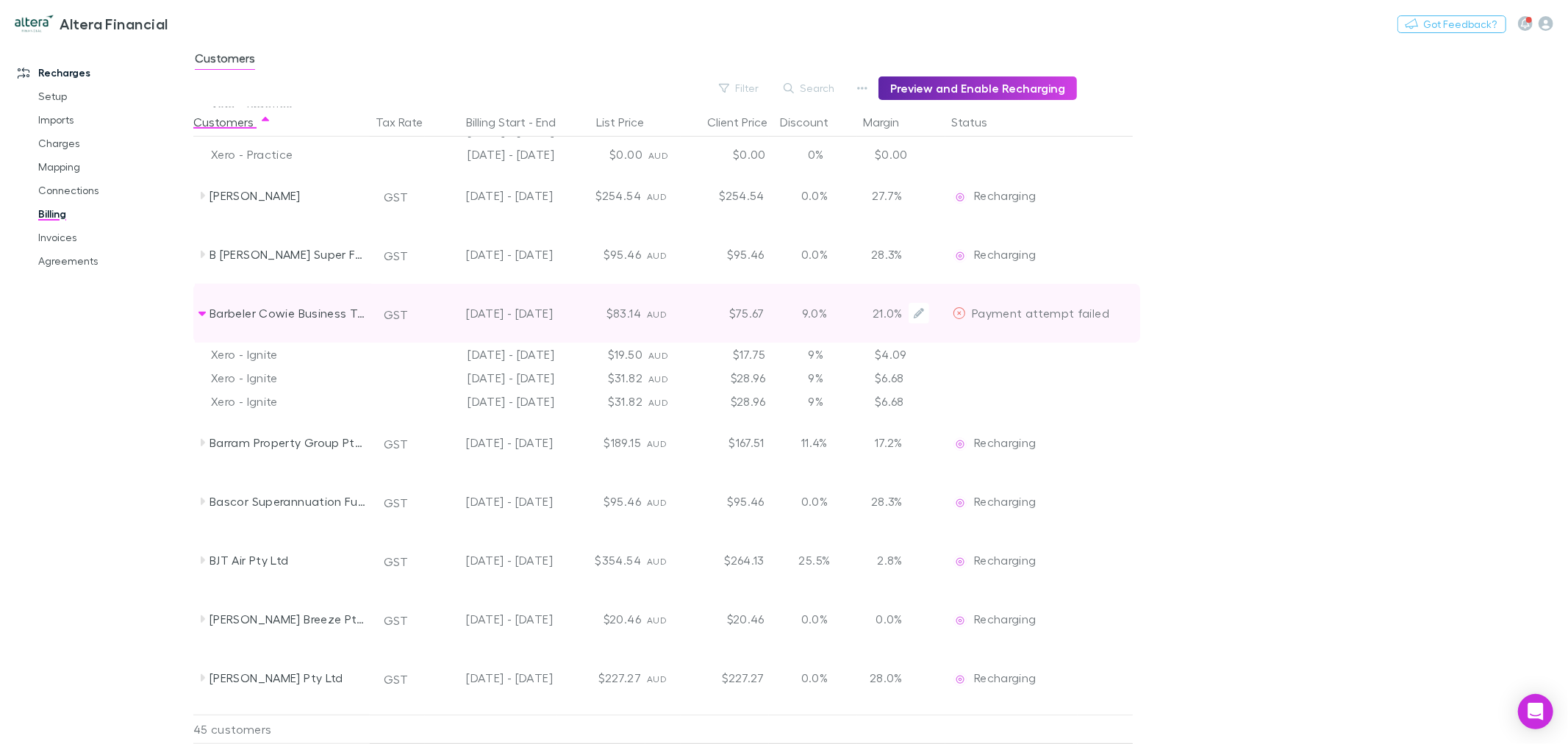
click at [1049, 312] on span "Payment attempt failed" at bounding box center [1041, 312] width 137 height 14
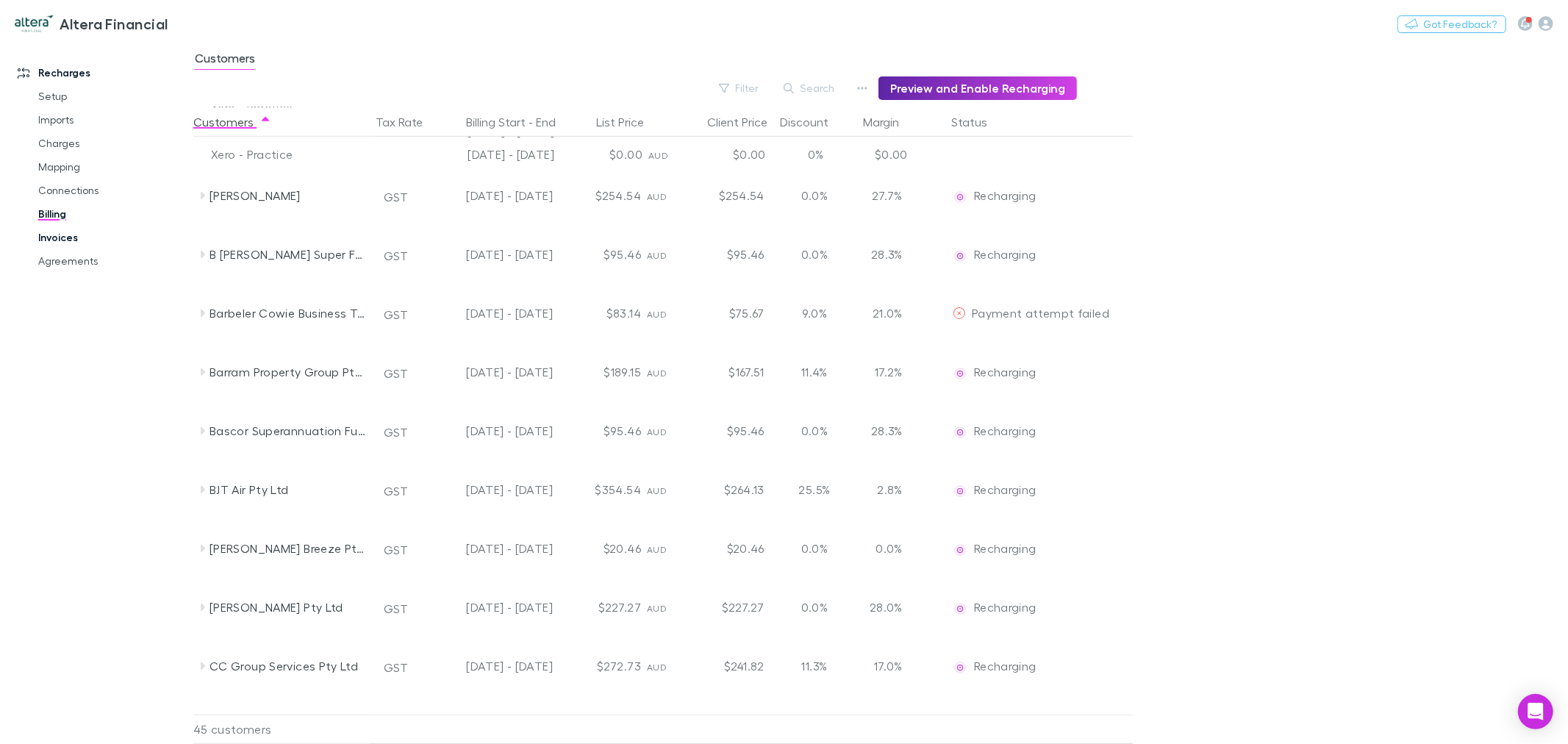
click at [86, 244] on link "Invoices" at bounding box center [113, 237] width 179 height 23
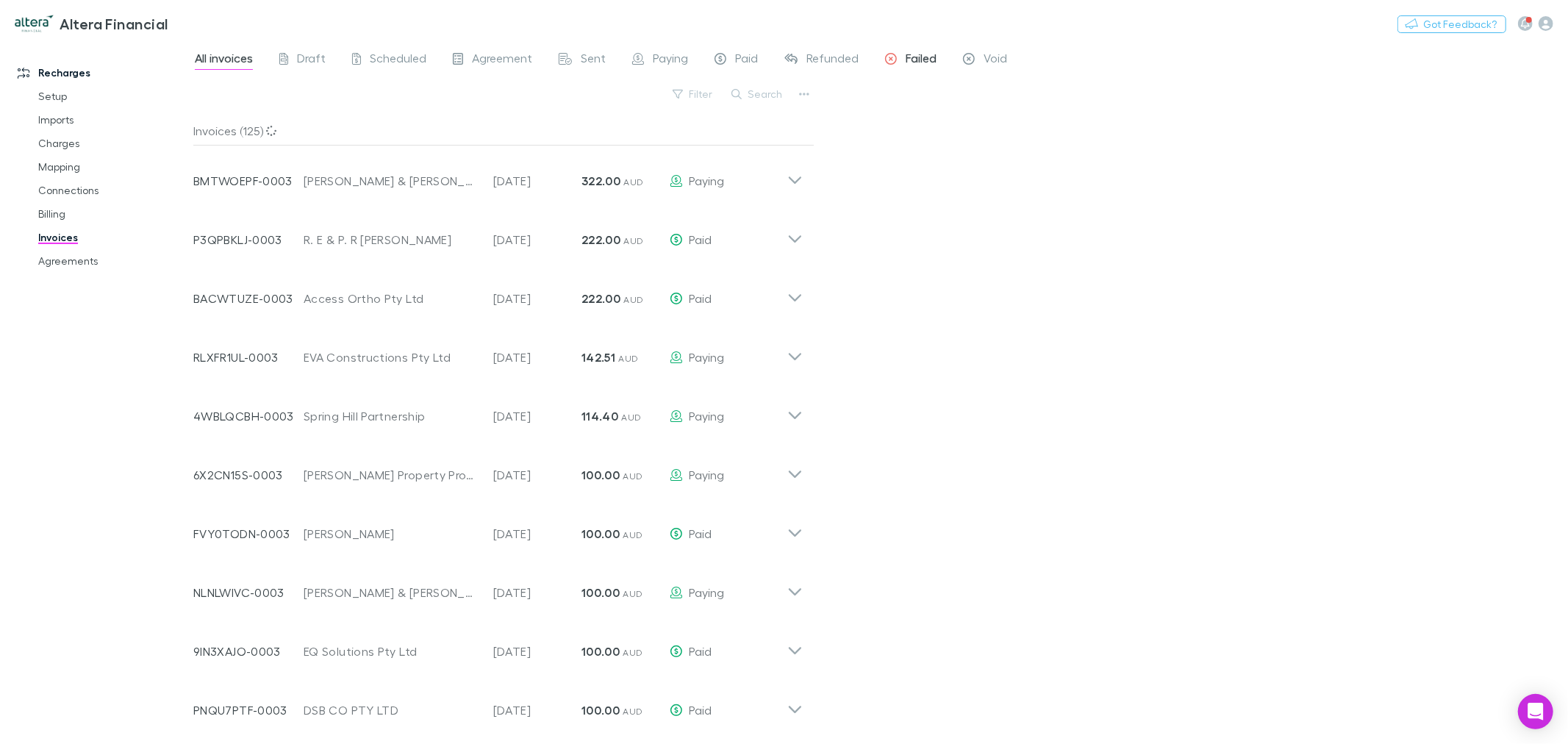
click at [916, 55] on span "Failed" at bounding box center [921, 60] width 30 height 19
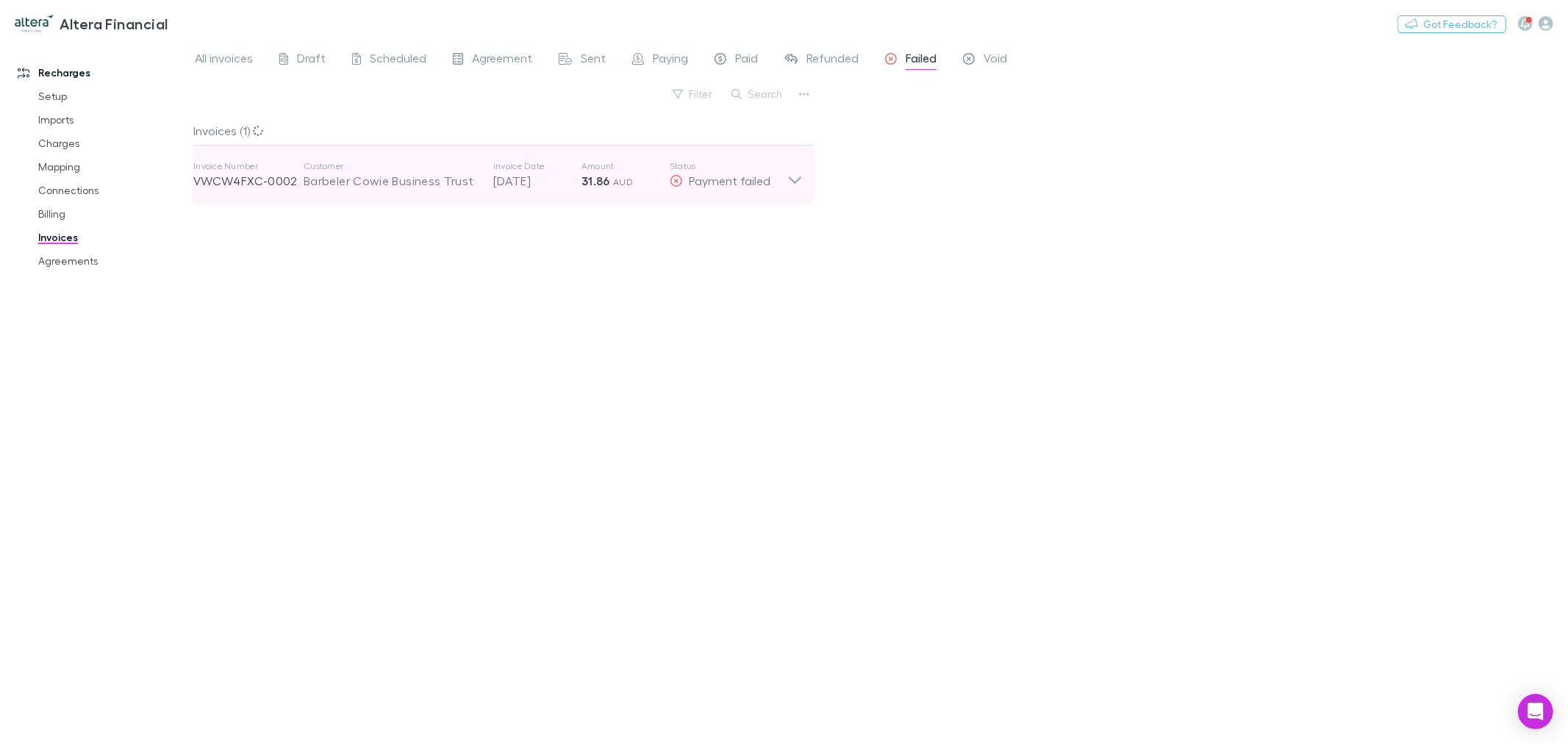
click at [791, 184] on icon at bounding box center [795, 175] width 16 height 30
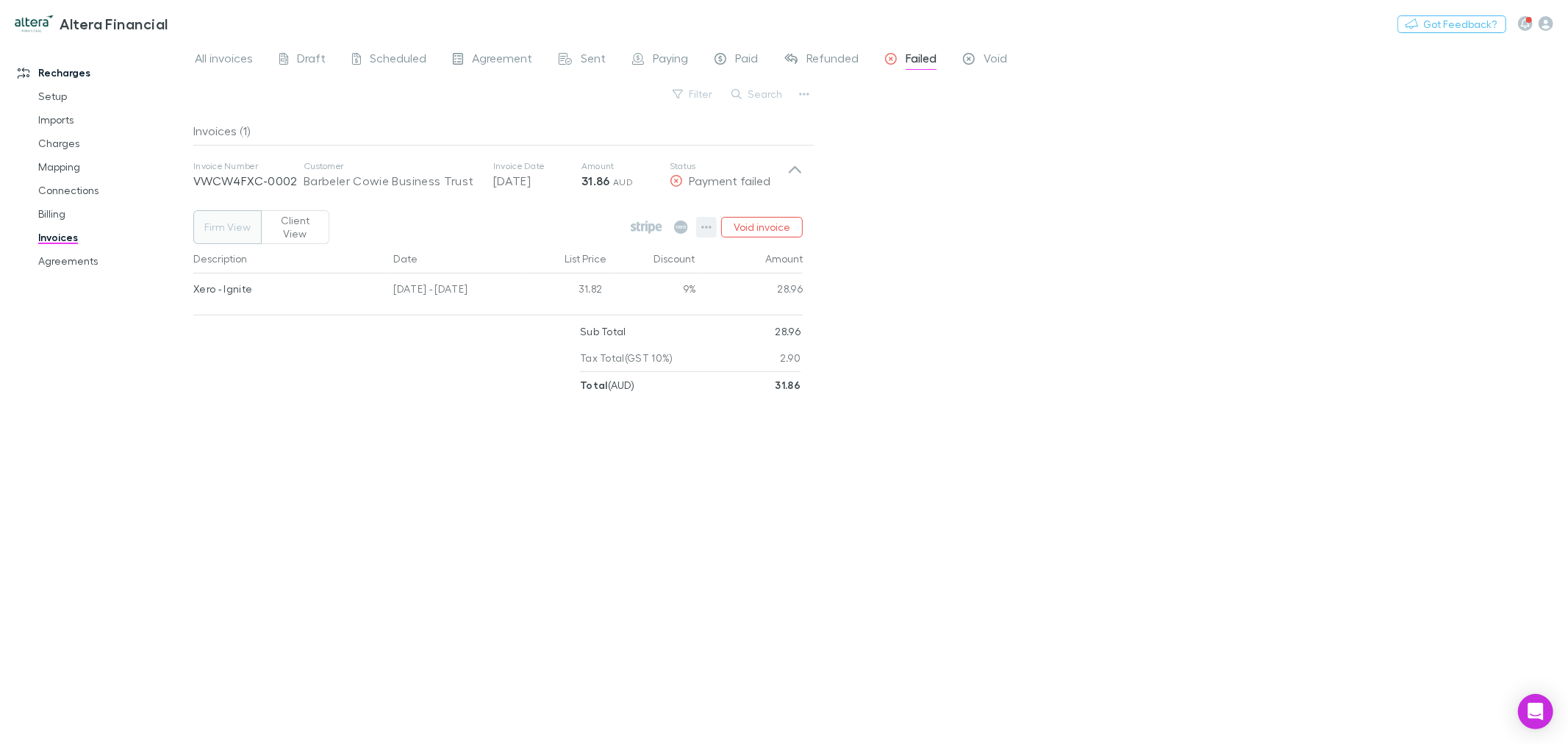
click at [707, 225] on icon "button" at bounding box center [707, 226] width 10 height 3
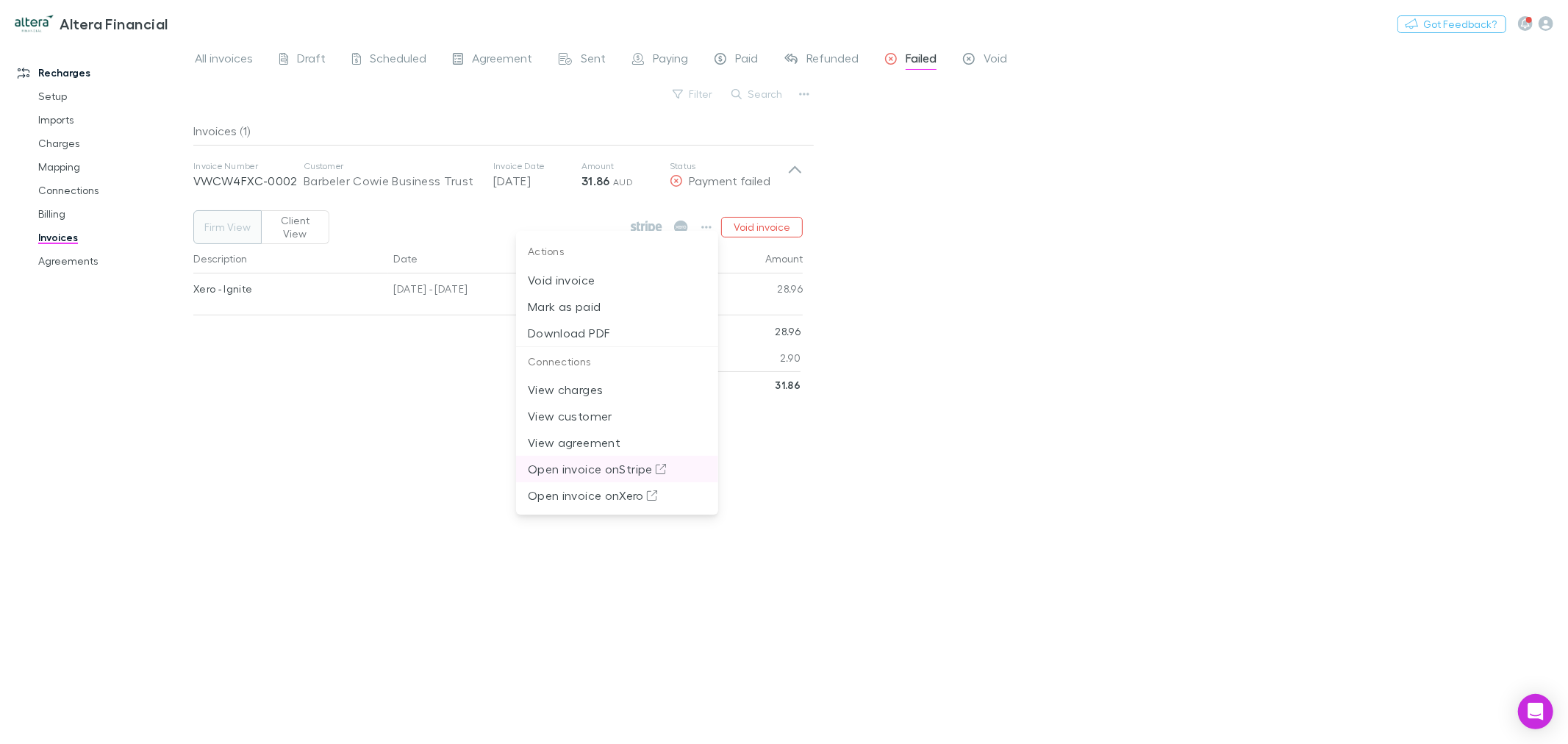
click at [598, 476] on p "Open invoice on Stripe" at bounding box center [616, 469] width 178 height 17
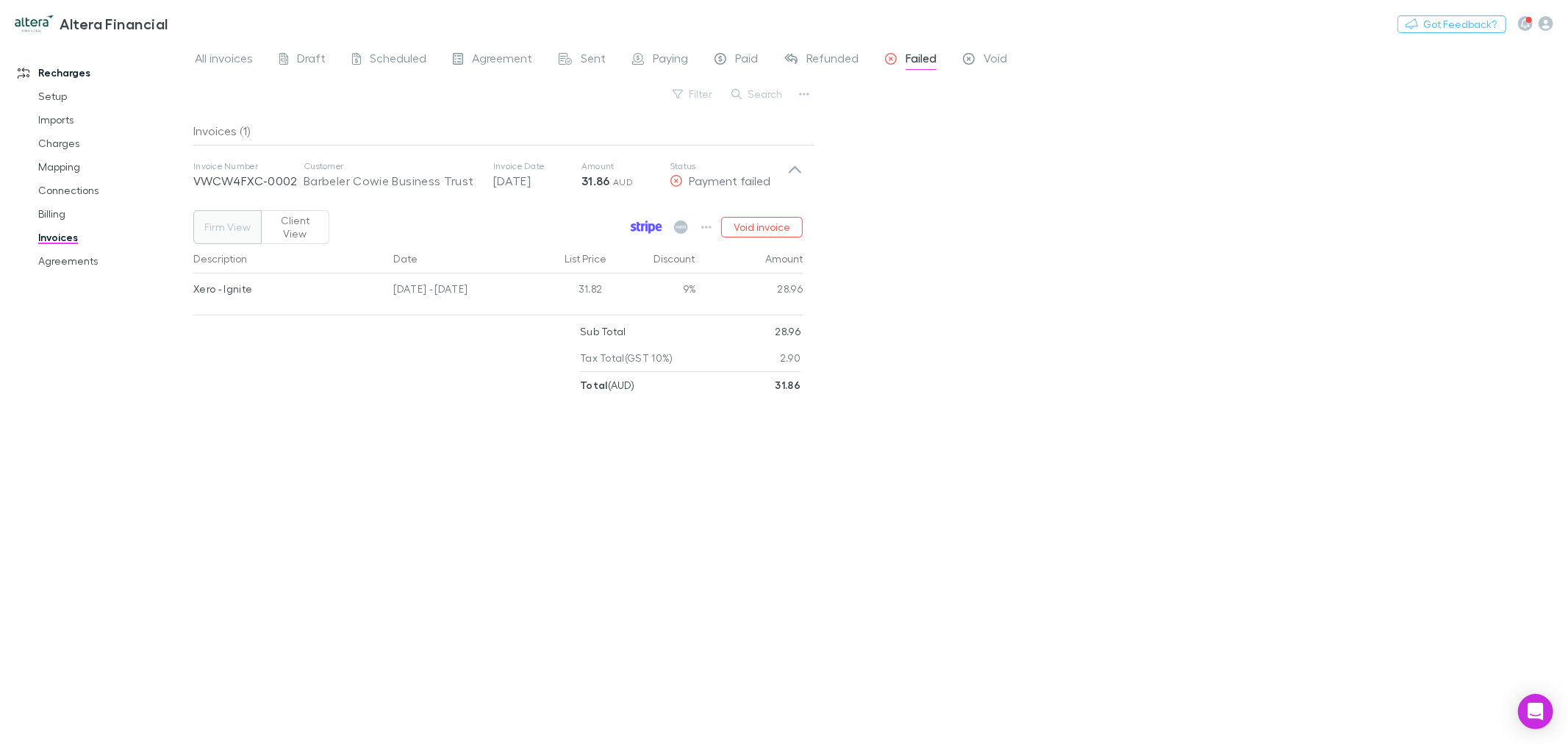
click at [652, 224] on icon at bounding box center [652, 229] width 7 height 10
click at [967, 265] on div "All invoices Draft Scheduled Agreement Sent Paying Paid Refunded Failed Void Fi…" at bounding box center [880, 392] width 1374 height 702
click at [707, 221] on icon "button" at bounding box center [707, 227] width 10 height 12
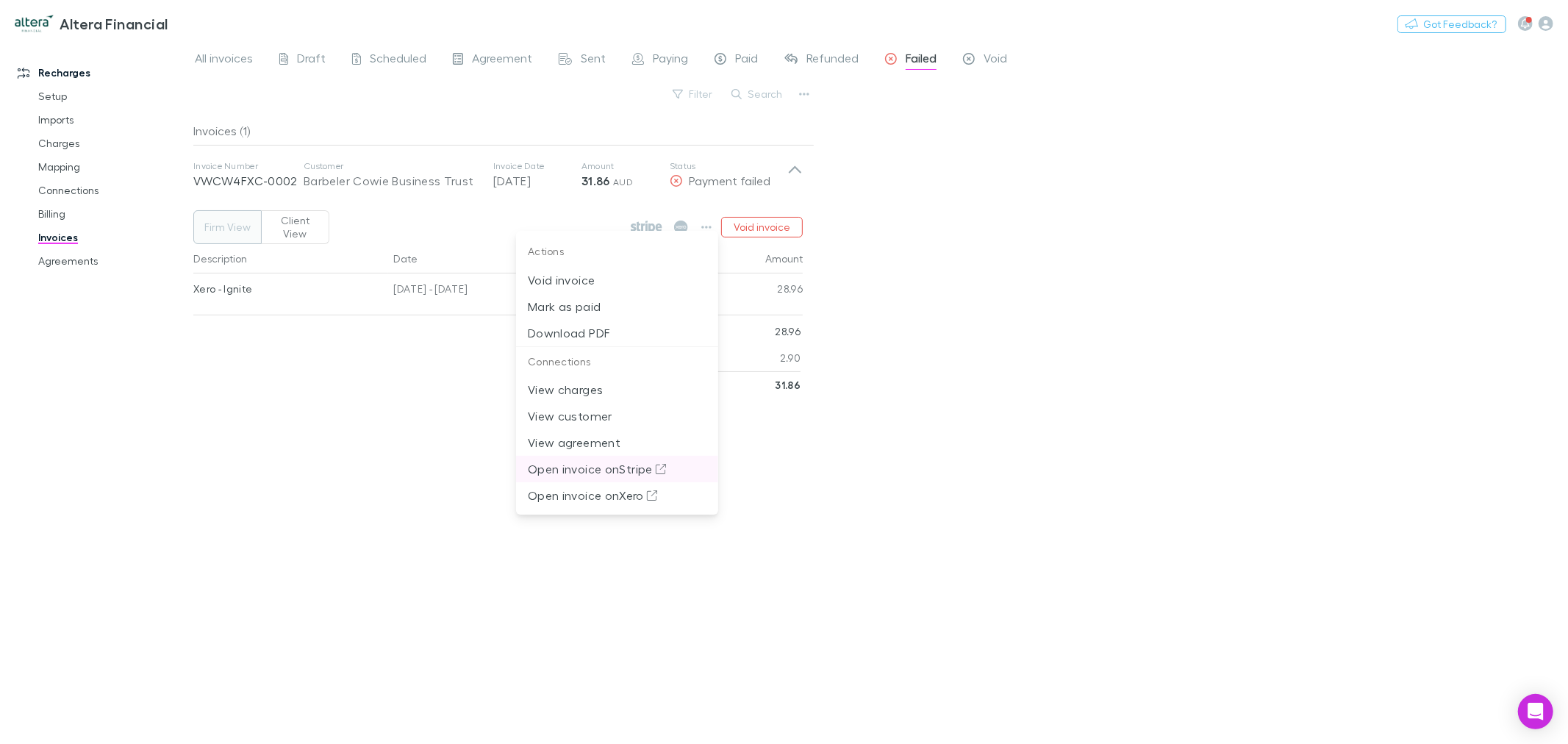
click at [620, 471] on p "Open invoice on Stripe" at bounding box center [616, 469] width 178 height 17
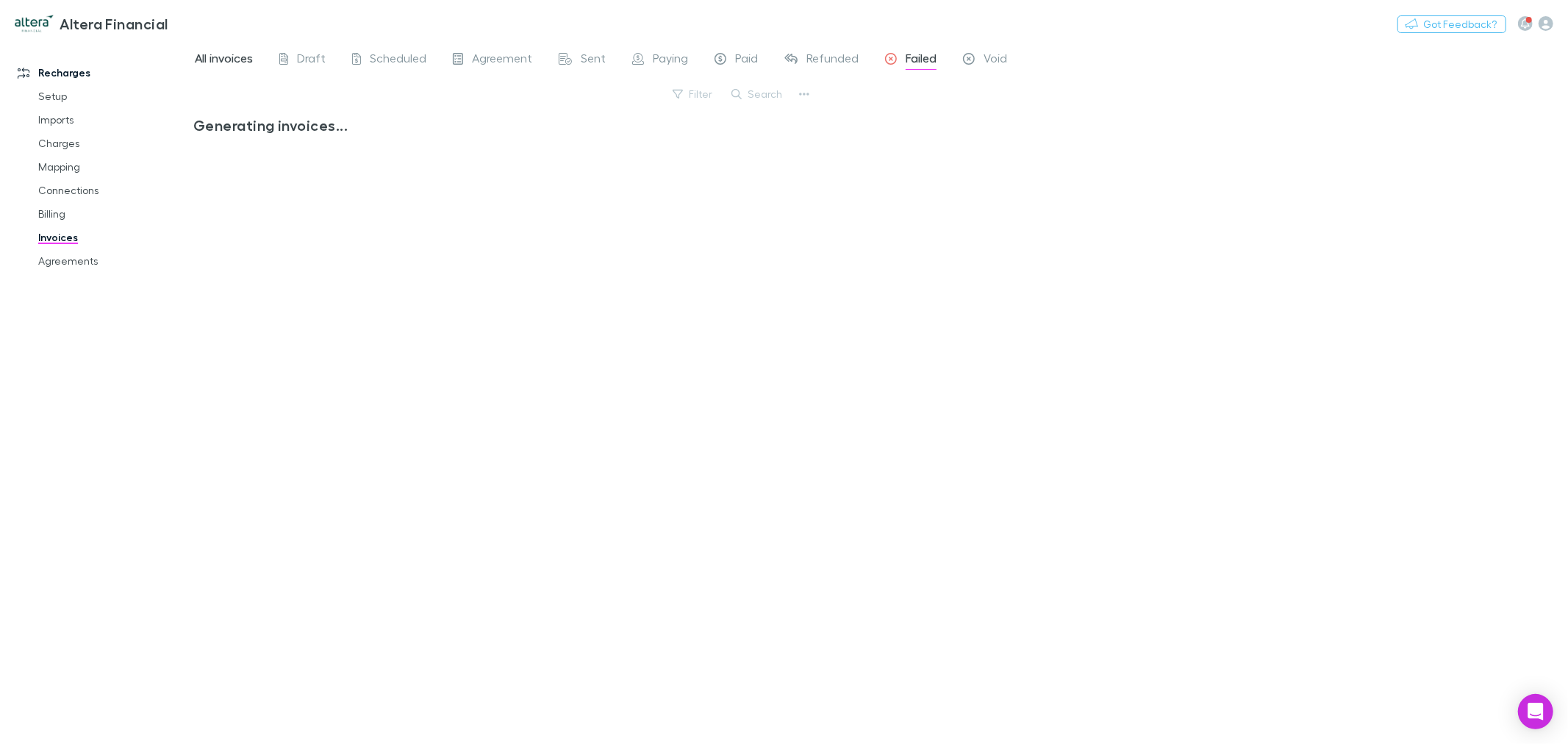
click at [228, 56] on span "All invoices" at bounding box center [224, 60] width 58 height 19
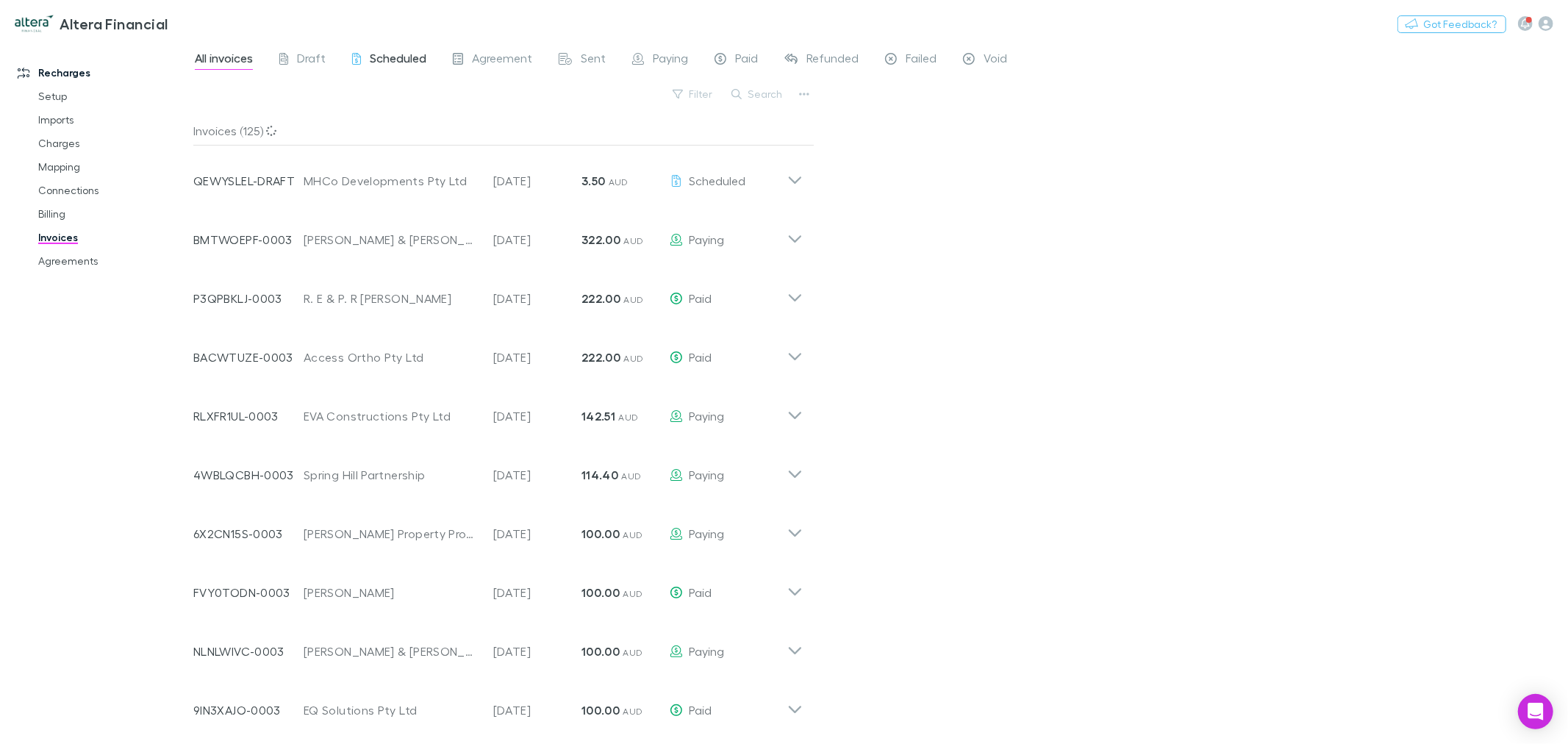
click at [360, 55] on div "Scheduled" at bounding box center [389, 60] width 74 height 19
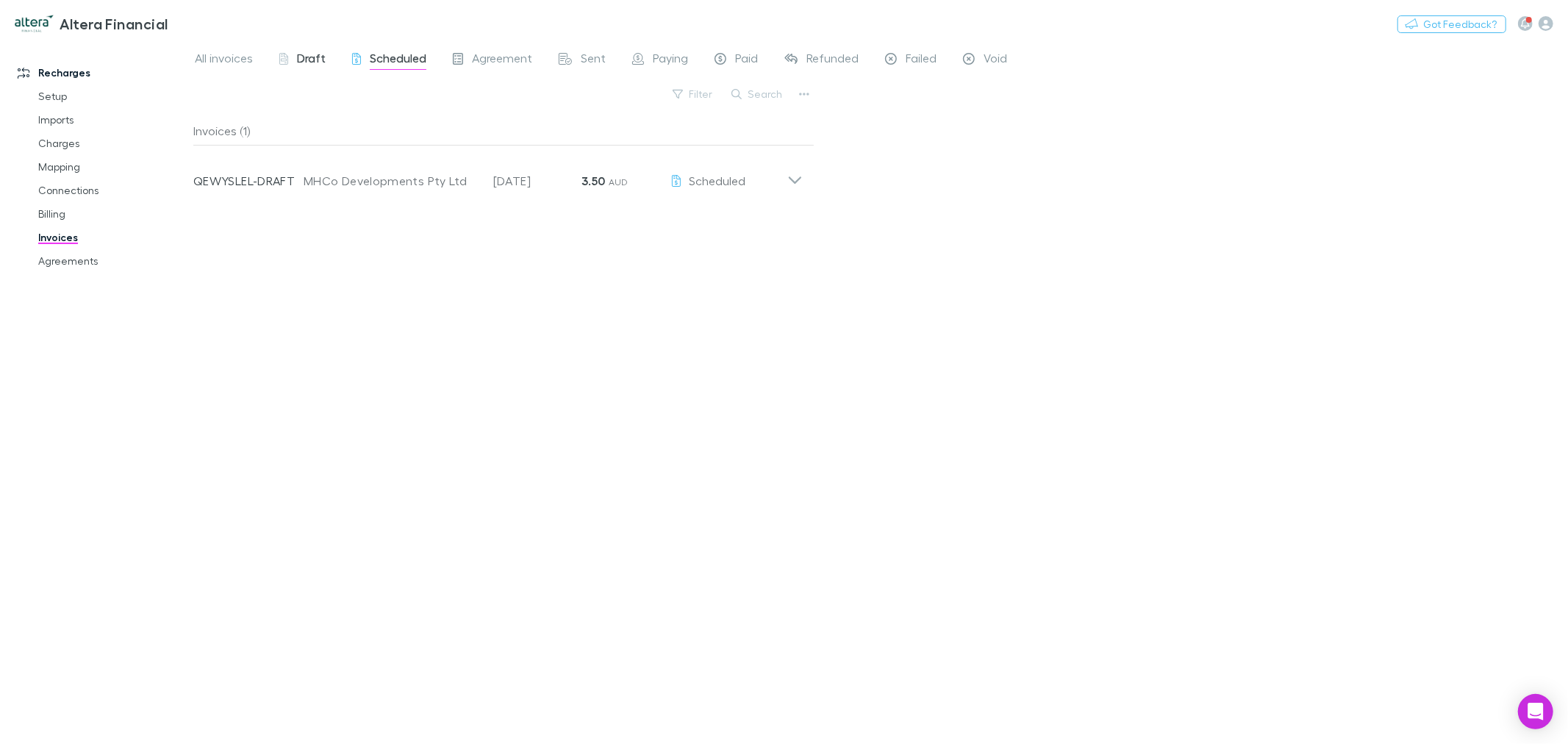
click at [310, 60] on span "Draft" at bounding box center [311, 60] width 29 height 19
click at [370, 59] on span "Scheduled" at bounding box center [398, 60] width 57 height 19
click at [518, 56] on span "Agreement" at bounding box center [501, 60] width 60 height 19
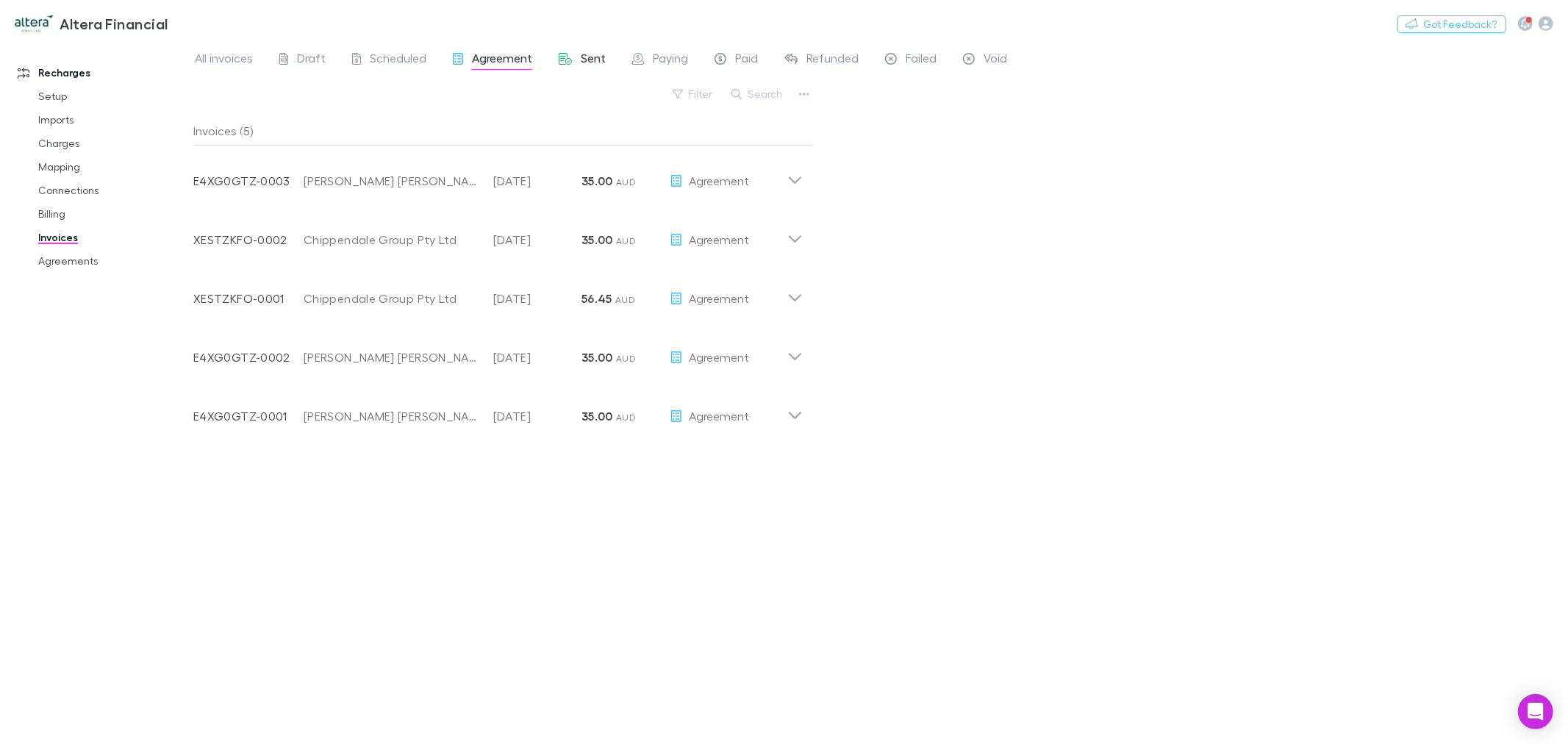
click at [573, 57] on div "Sent" at bounding box center [582, 60] width 47 height 19
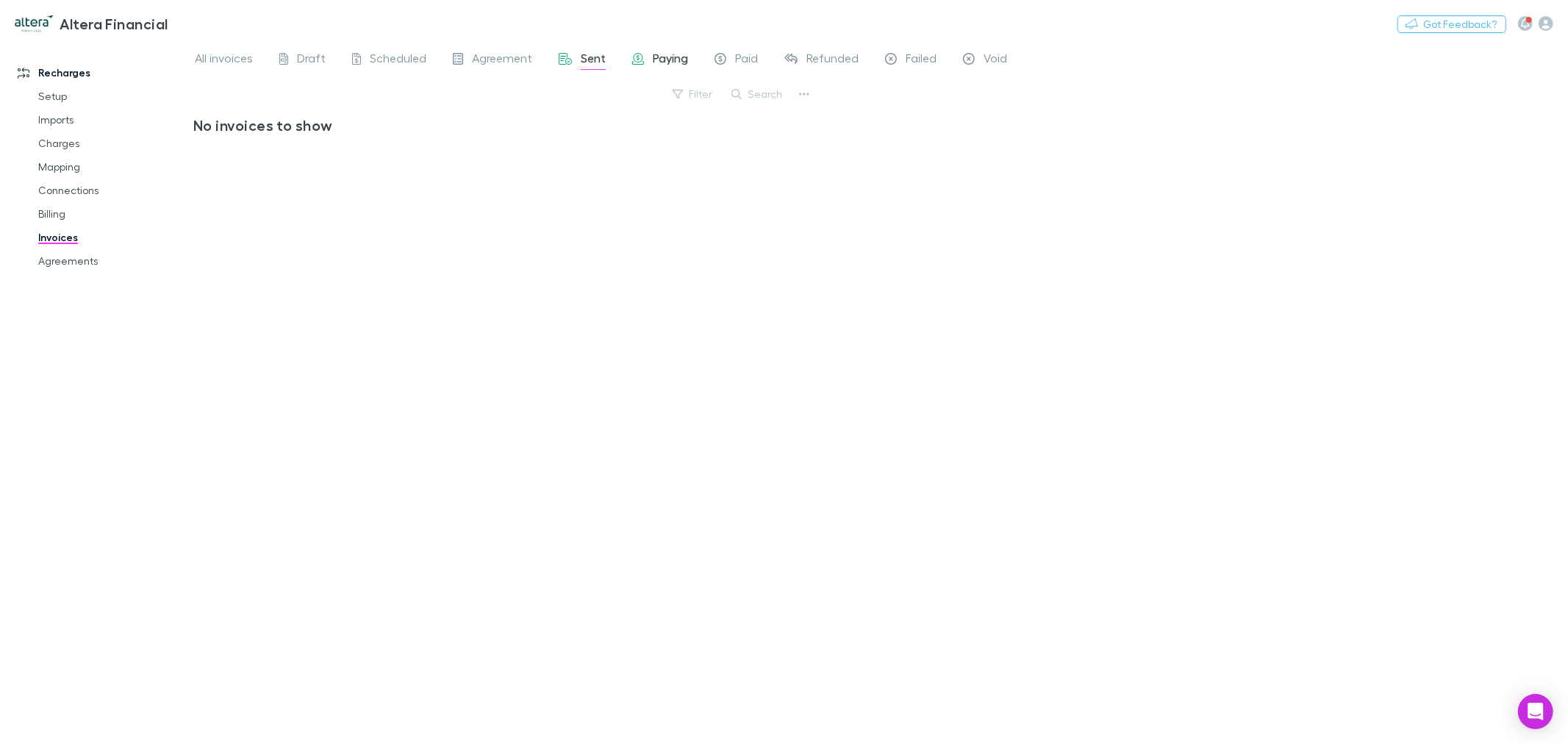
click at [645, 61] on div "Paying" at bounding box center [660, 60] width 56 height 19
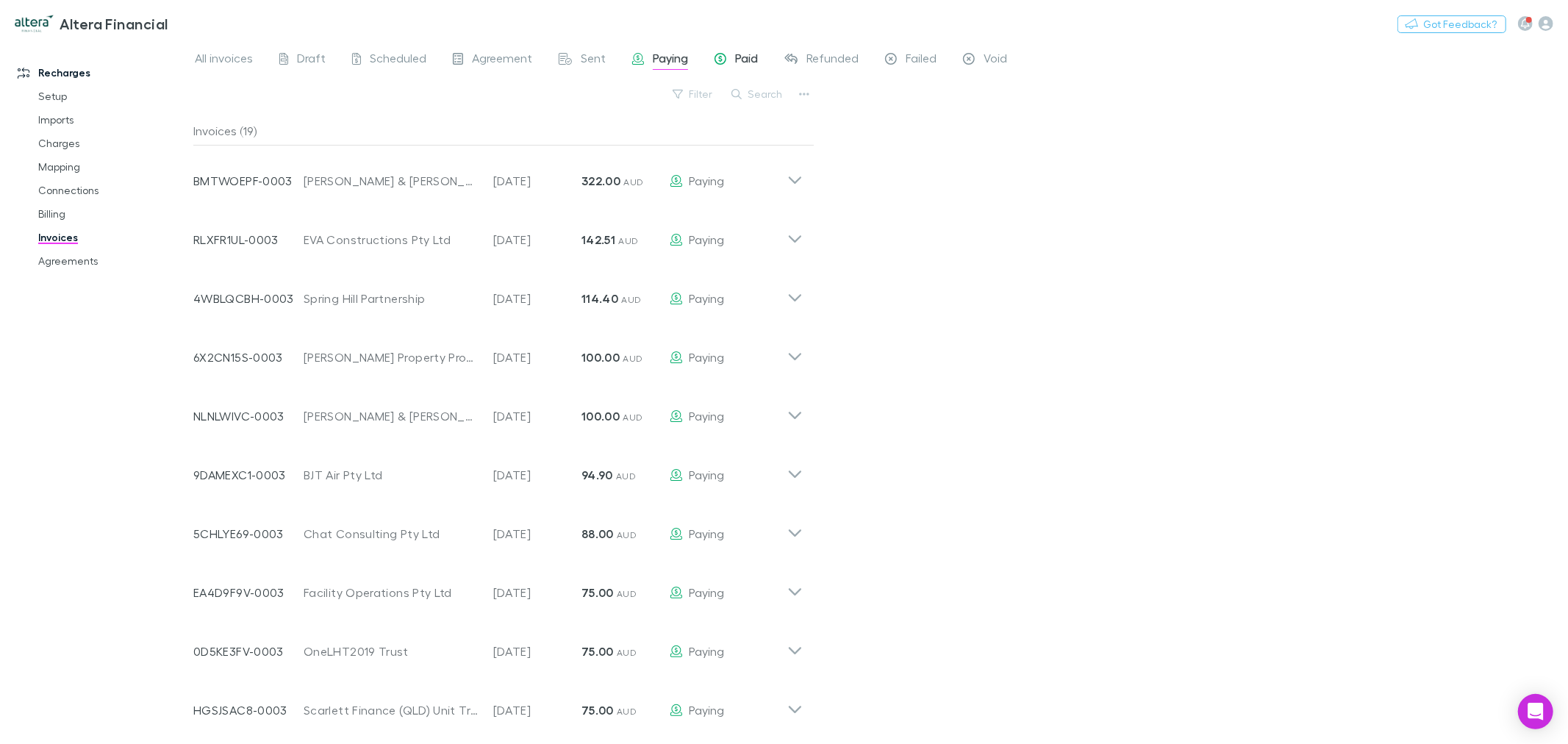
click at [727, 59] on div "Paid" at bounding box center [736, 60] width 44 height 19
click at [841, 57] on span "Refunded" at bounding box center [833, 60] width 52 height 19
